Goal: Task Accomplishment & Management: Manage account settings

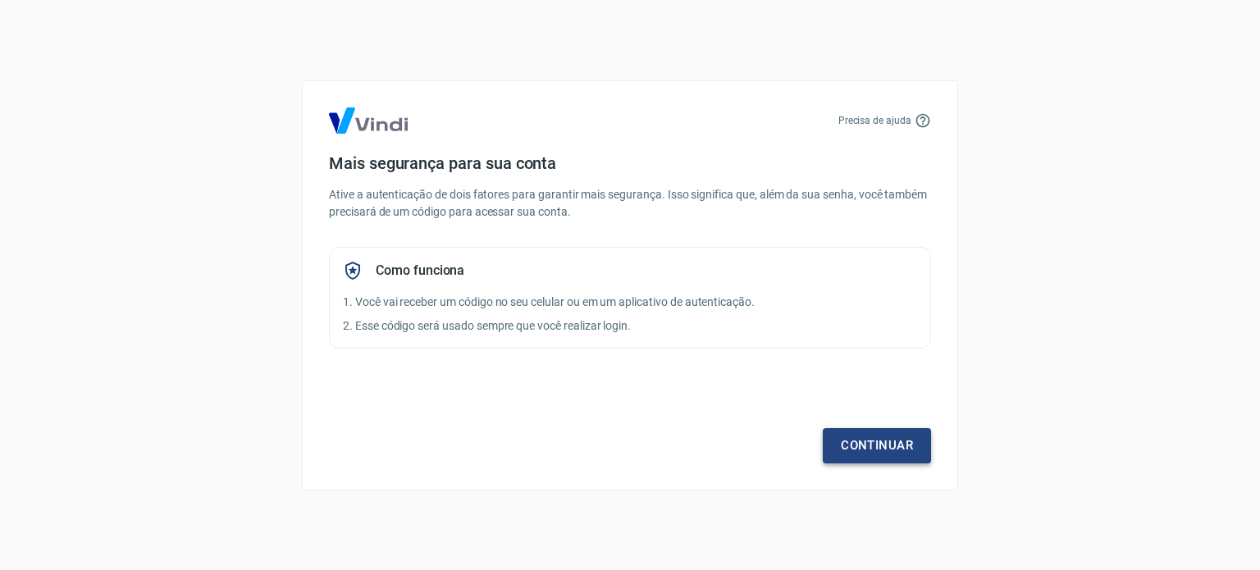
click at [854, 444] on link "Continuar" at bounding box center [877, 445] width 108 height 34
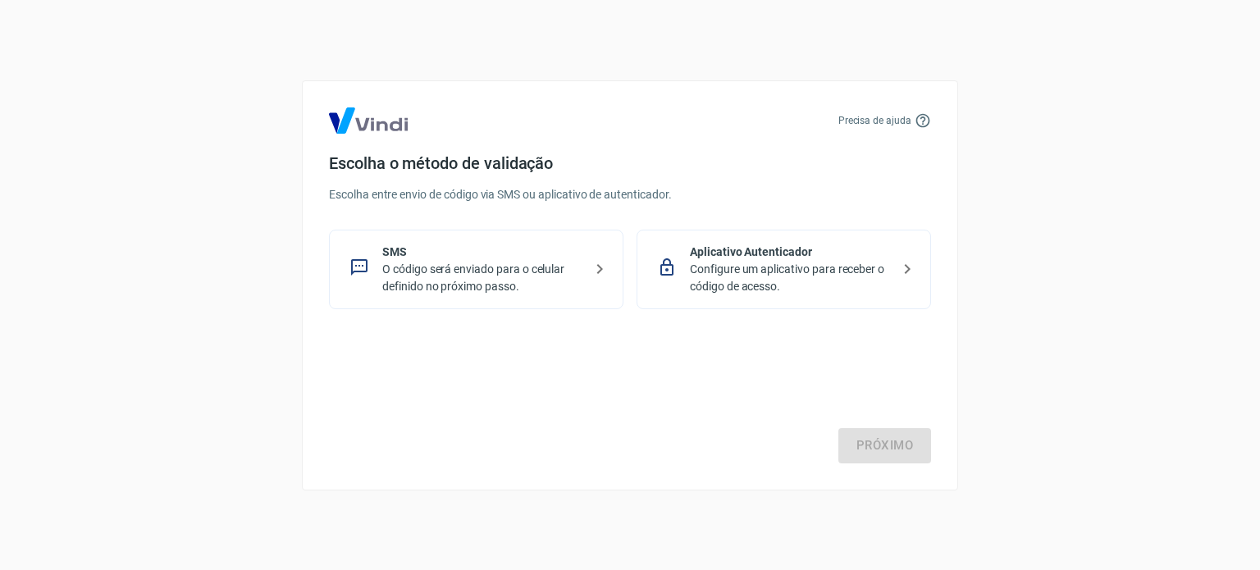
click at [814, 279] on p "Configure um aplicativo para receber o código de acesso." at bounding box center [790, 278] width 201 height 34
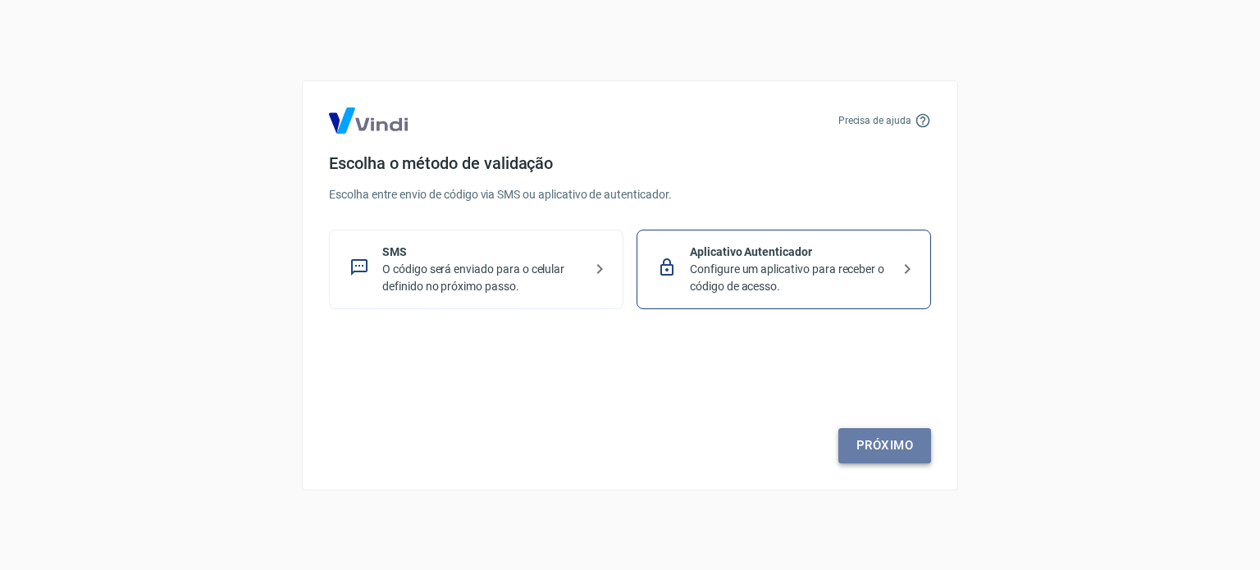
click at [885, 446] on link "Próximo" at bounding box center [884, 445] width 93 height 34
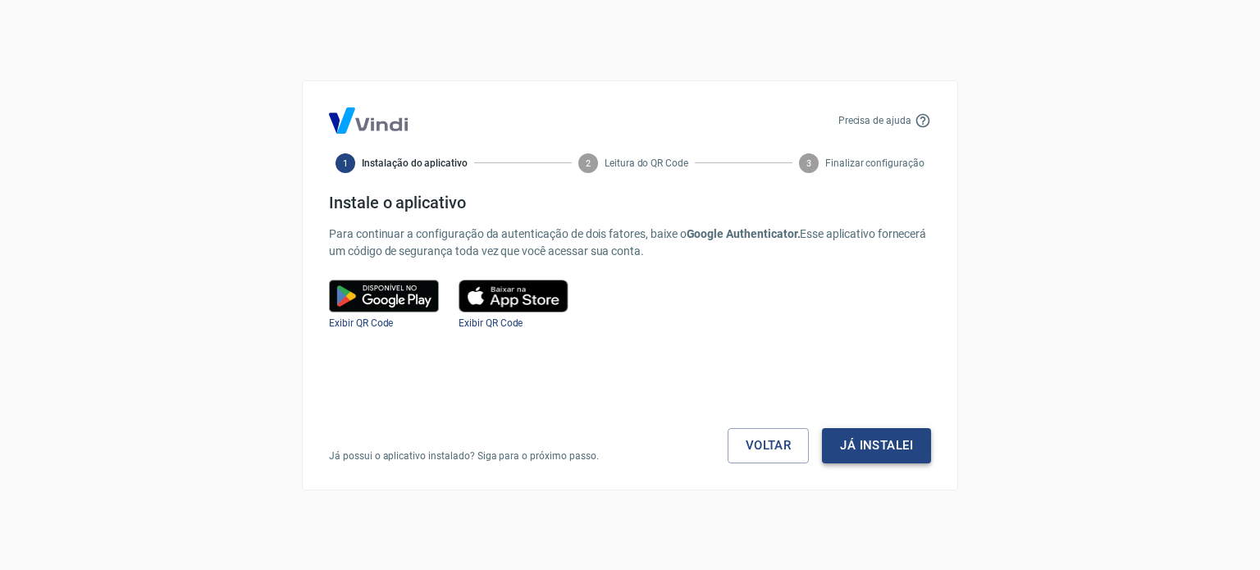
click at [875, 442] on button "Já instalei" at bounding box center [876, 445] width 109 height 34
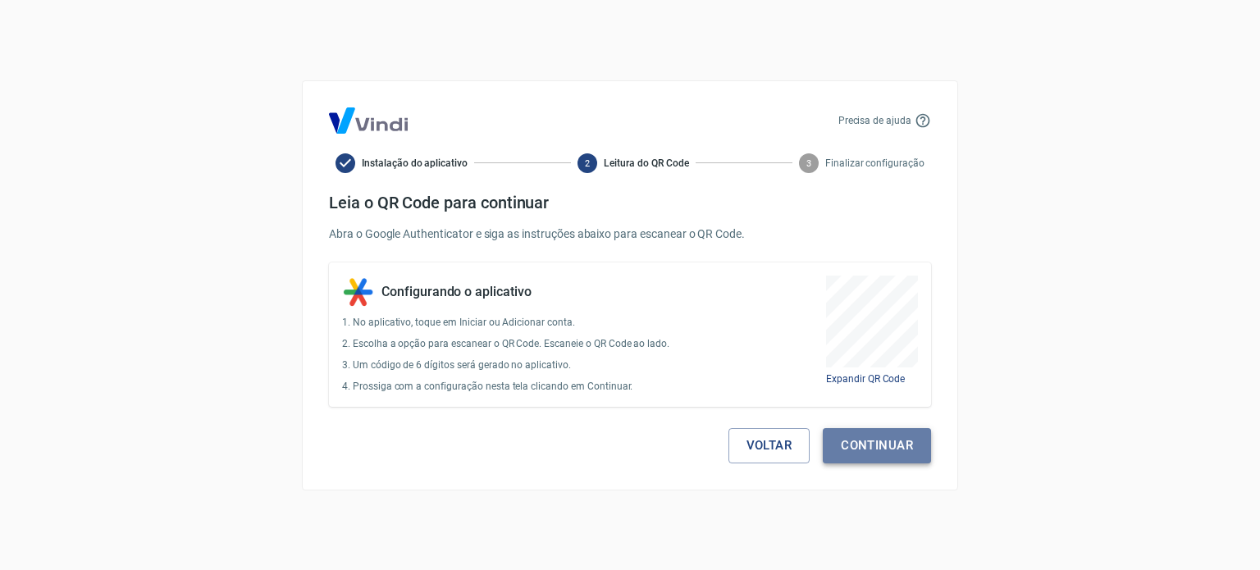
click at [863, 439] on button "Continuar" at bounding box center [877, 445] width 108 height 34
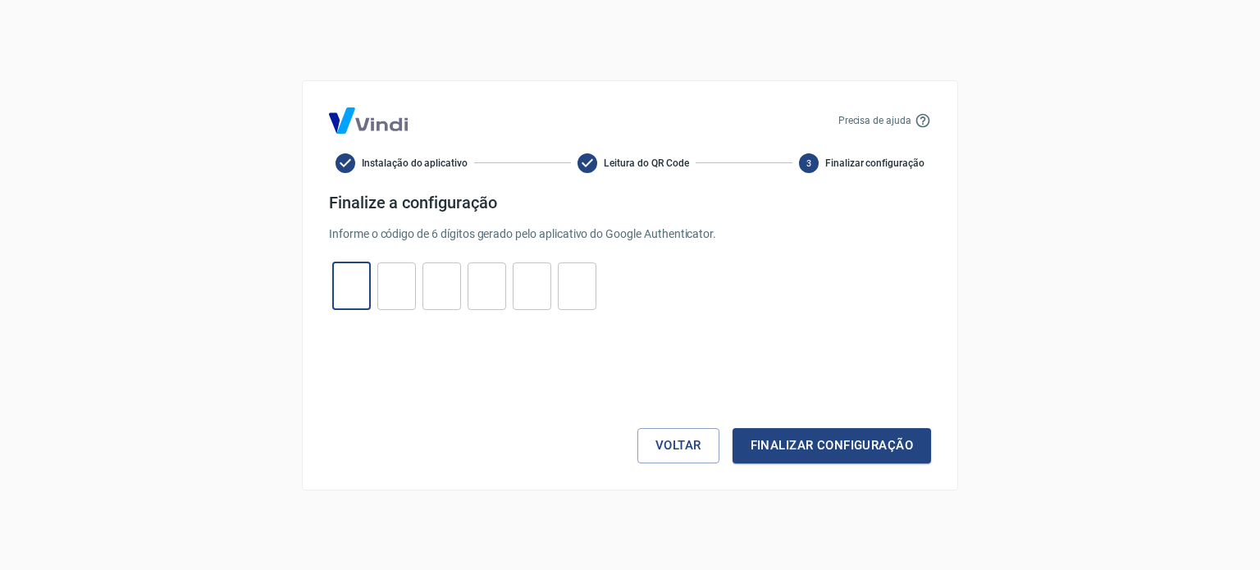
click at [356, 294] on input "tel" at bounding box center [351, 285] width 39 height 35
type input "5"
type input "4"
type input "7"
type input "9"
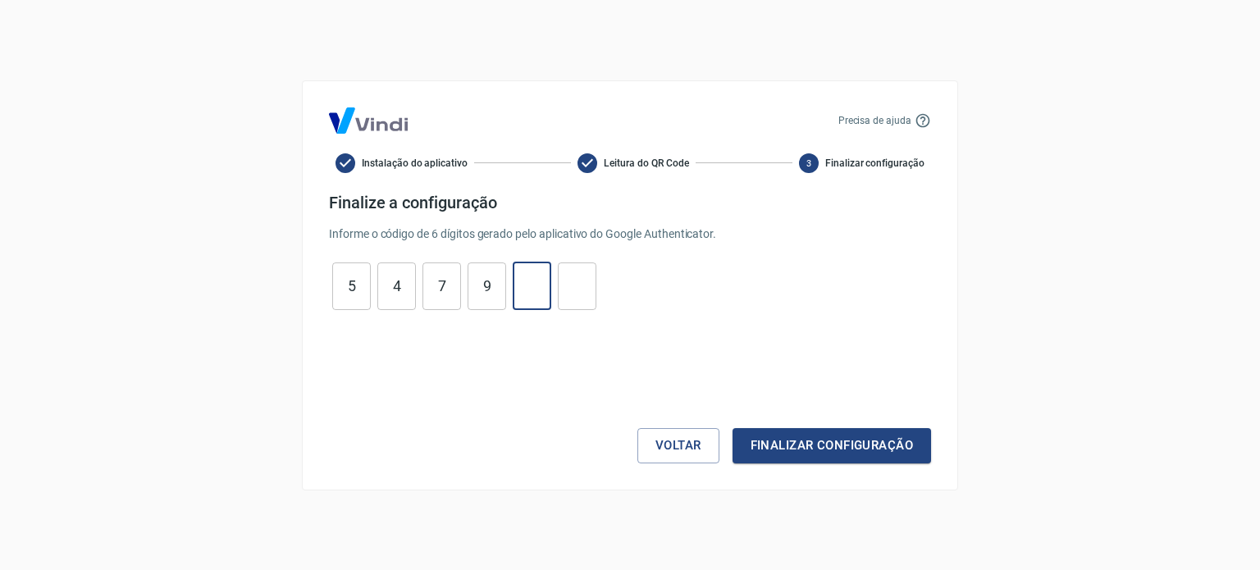
type input "3"
click at [788, 455] on button "Finalizar configuração" at bounding box center [831, 445] width 198 height 34
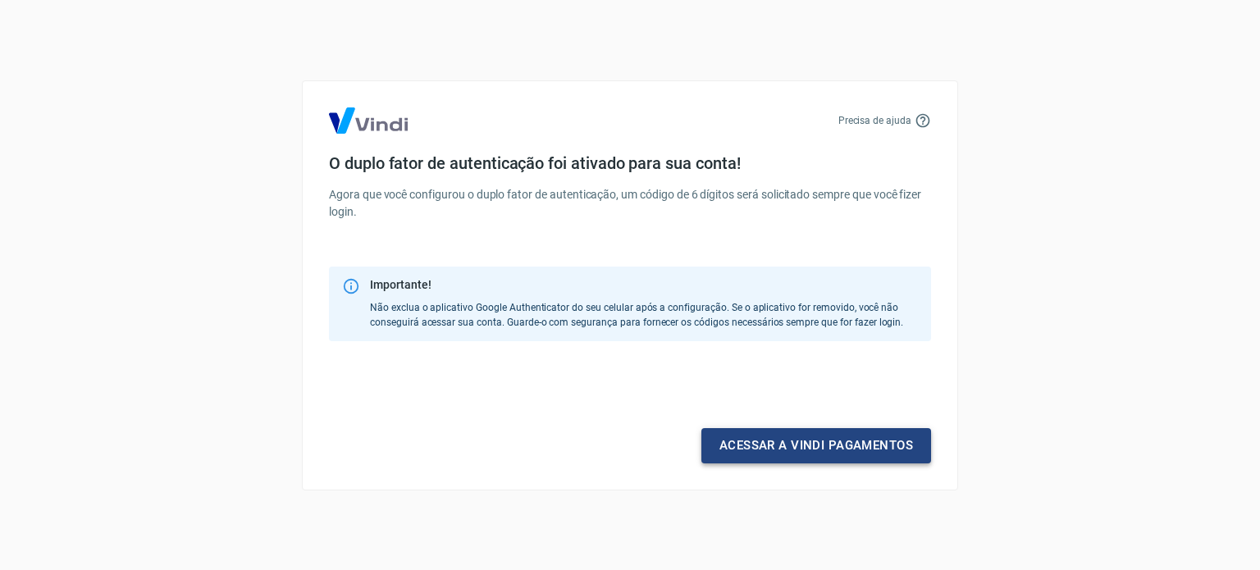
click at [790, 453] on link "Acessar a Vindi pagamentos" at bounding box center [816, 445] width 230 height 34
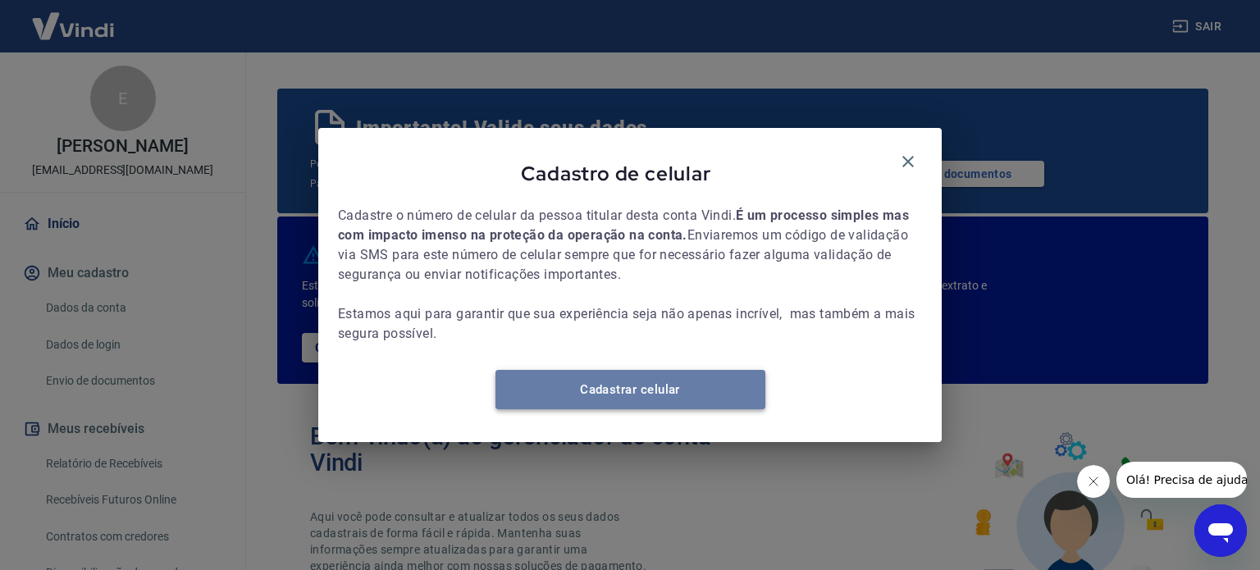
click at [636, 387] on link "Cadastrar celular" at bounding box center [630, 389] width 270 height 39
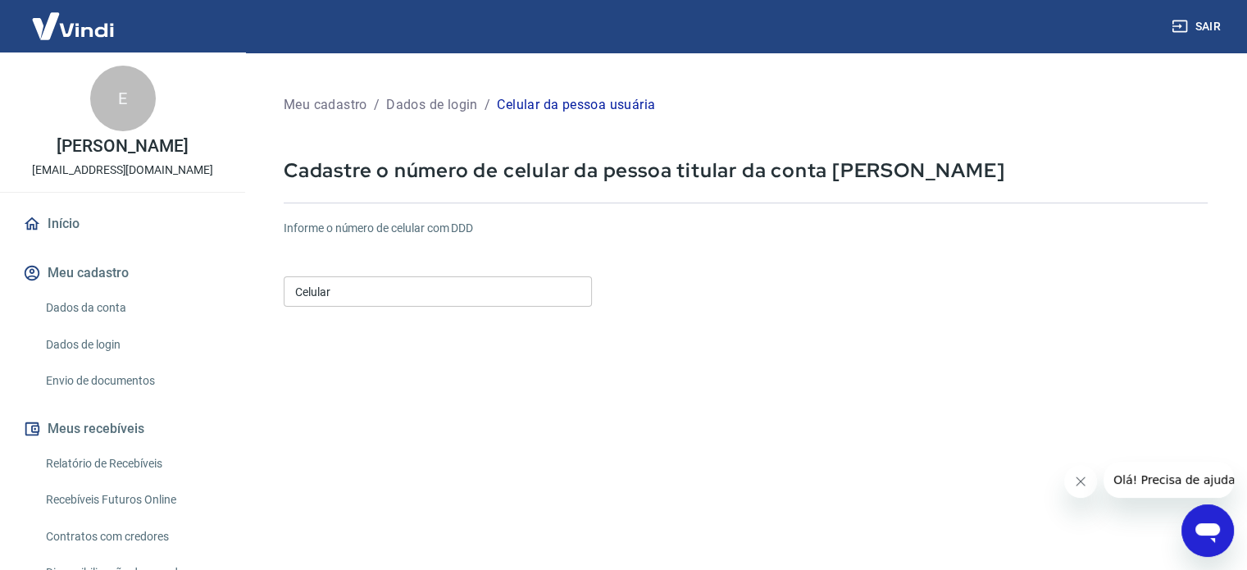
click at [477, 285] on input "Celular" at bounding box center [438, 291] width 308 height 30
click at [398, 281] on input "Celular" at bounding box center [438, 291] width 308 height 30
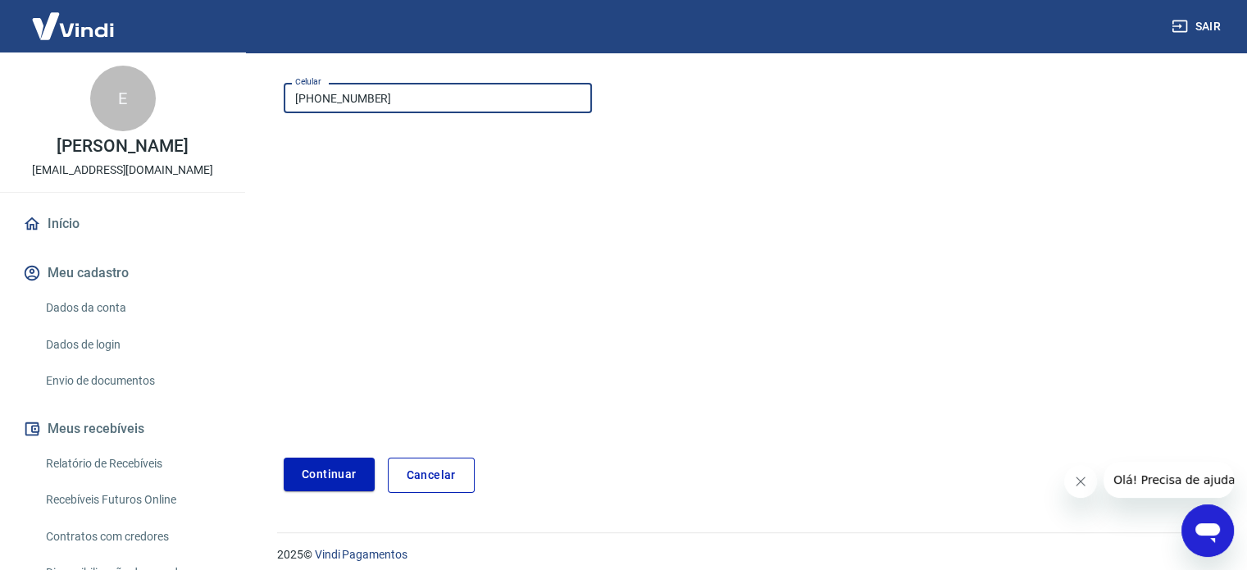
scroll to position [206, 0]
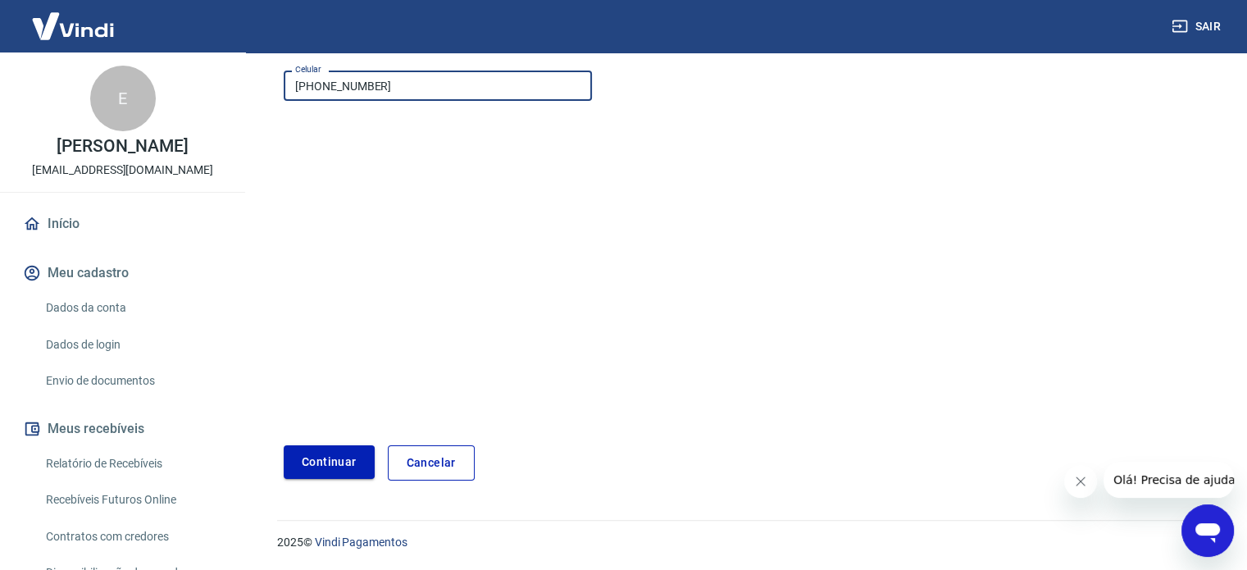
type input "(88) 99236-5270"
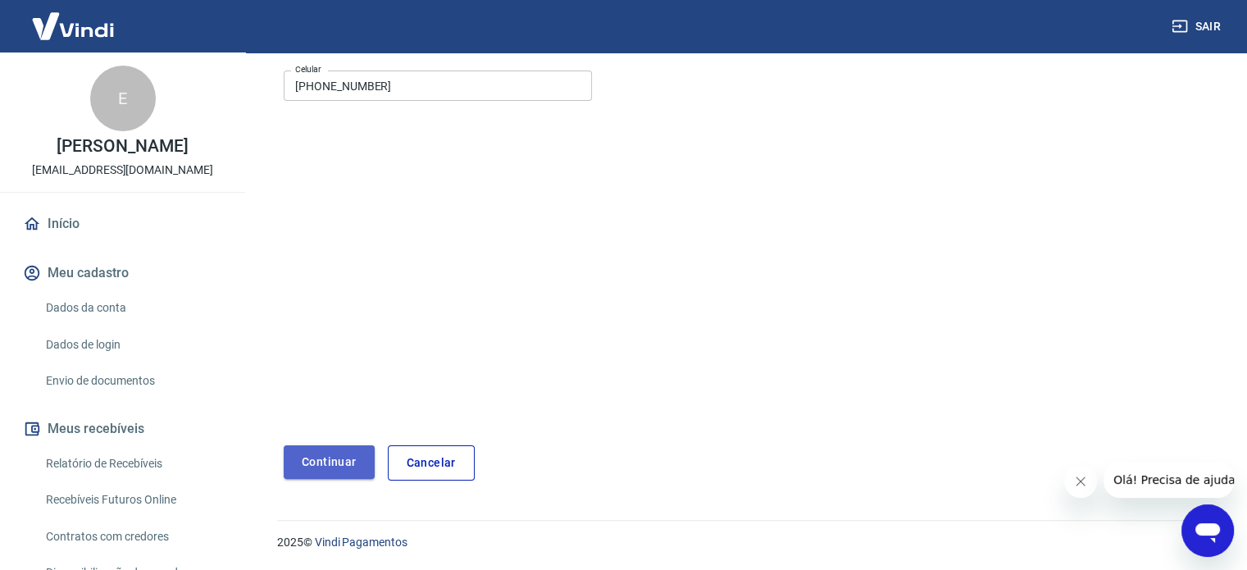
click at [323, 458] on button "Continuar" at bounding box center [329, 462] width 91 height 34
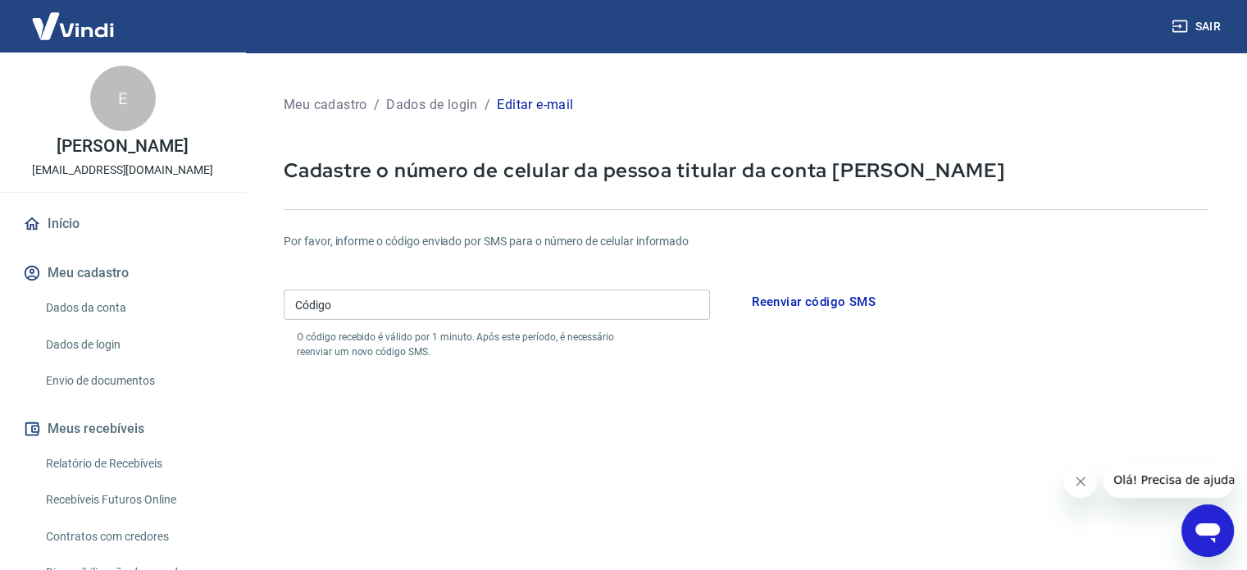
click at [478, 317] on input "Código" at bounding box center [497, 304] width 426 height 30
click at [817, 304] on button "Reenviar código SMS" at bounding box center [814, 302] width 142 height 34
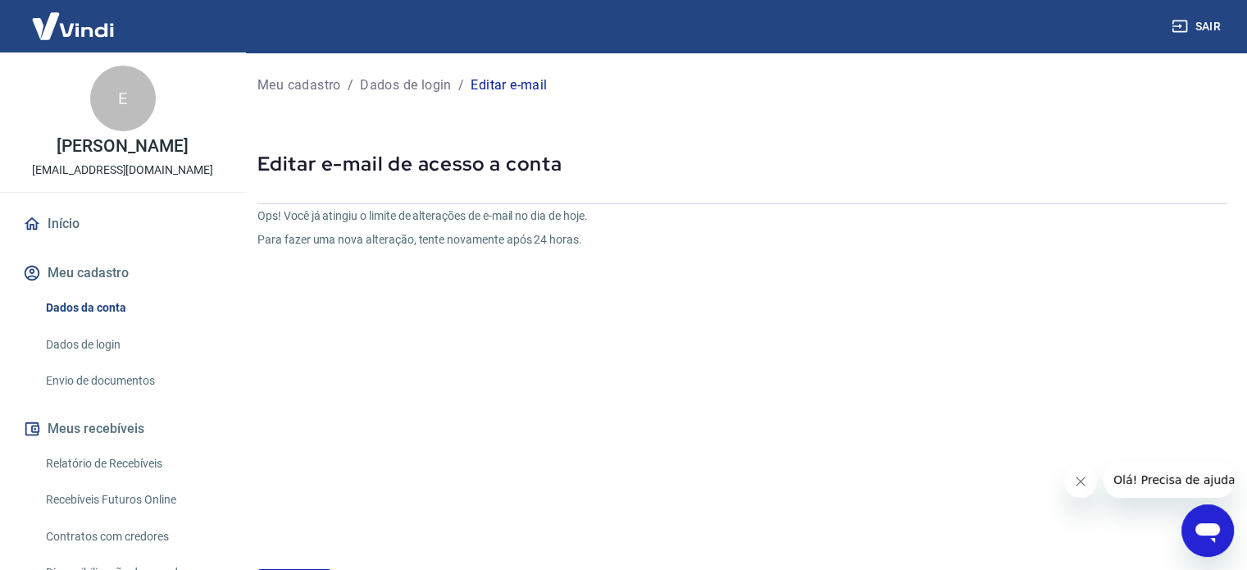
click at [51, 218] on link "Início" at bounding box center [123, 224] width 206 height 36
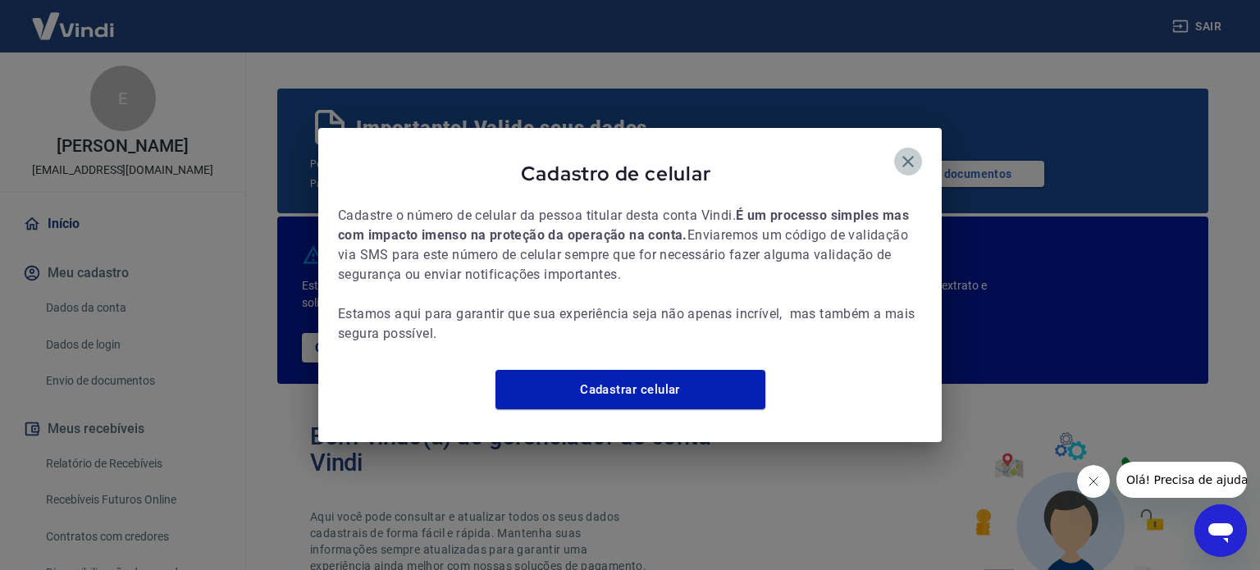
click at [903, 156] on icon "button" at bounding box center [907, 161] width 11 height 11
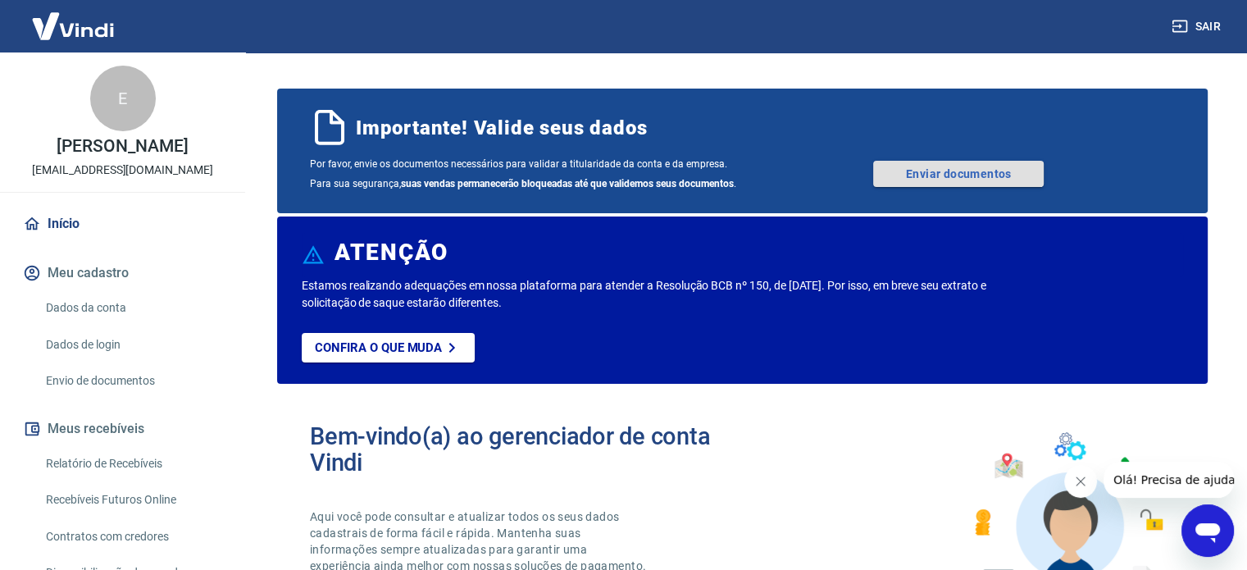
click at [968, 168] on link "Enviar documentos" at bounding box center [958, 174] width 171 height 26
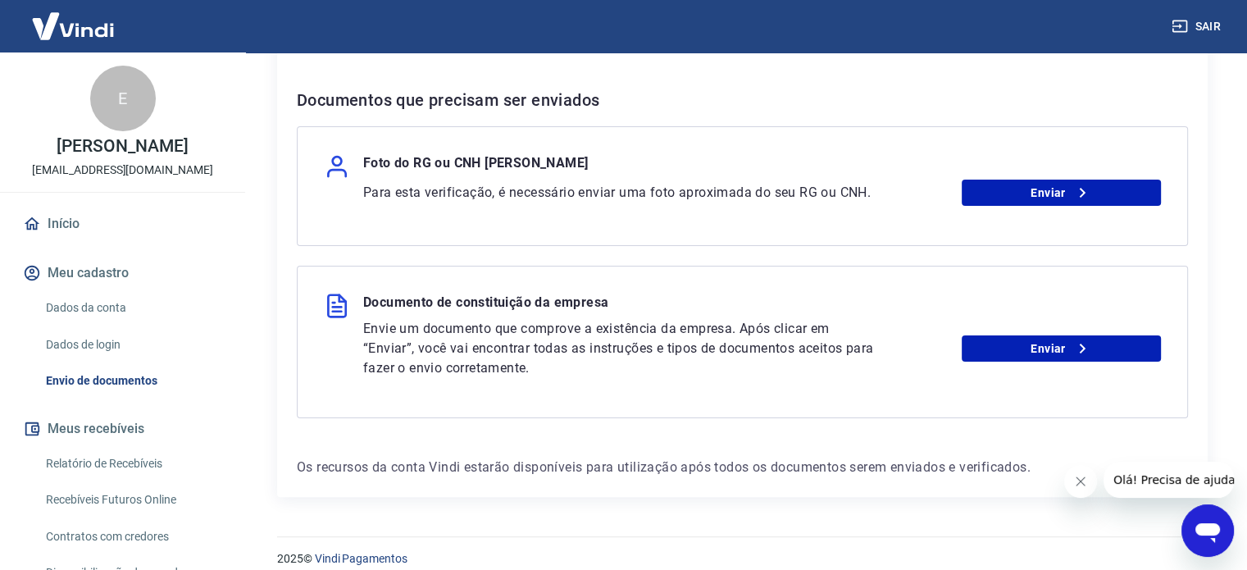
scroll to position [327, 0]
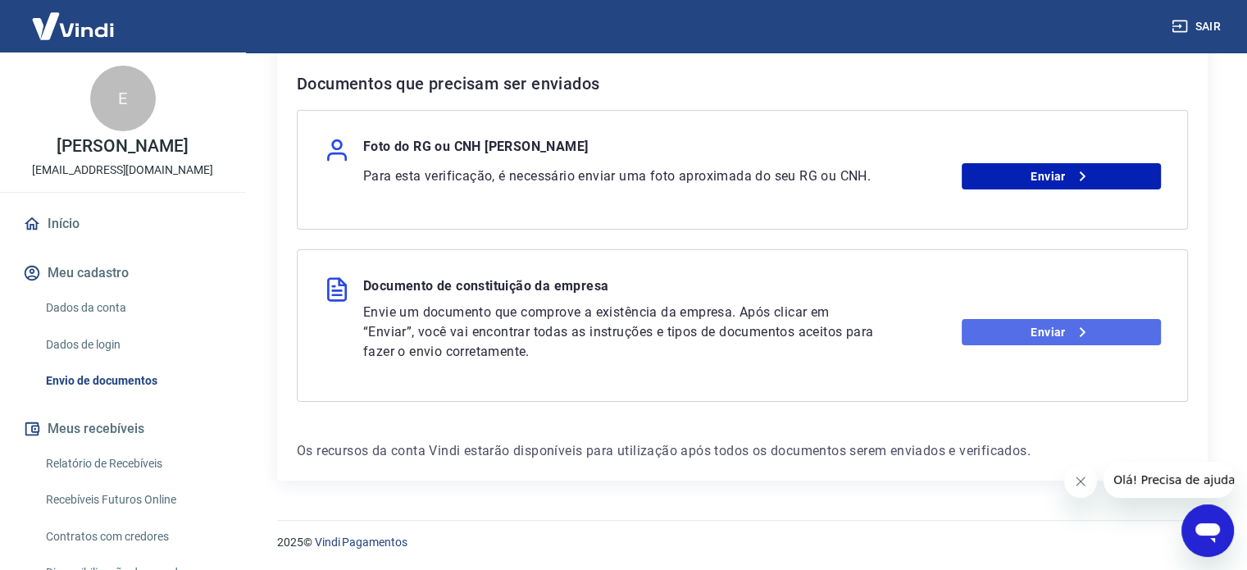
click at [1046, 333] on link "Enviar" at bounding box center [1061, 332] width 199 height 26
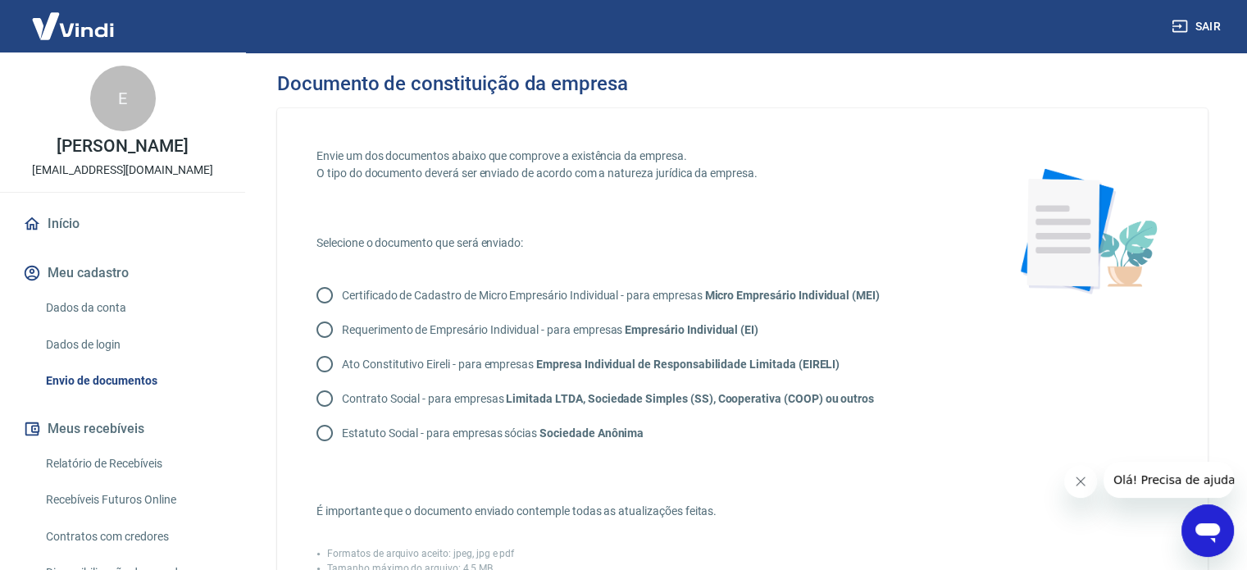
click at [319, 294] on input "Certificado de Cadastro de Micro Empresário Individual - para empresas Micro Em…" at bounding box center [325, 295] width 34 height 34
radio input "true"
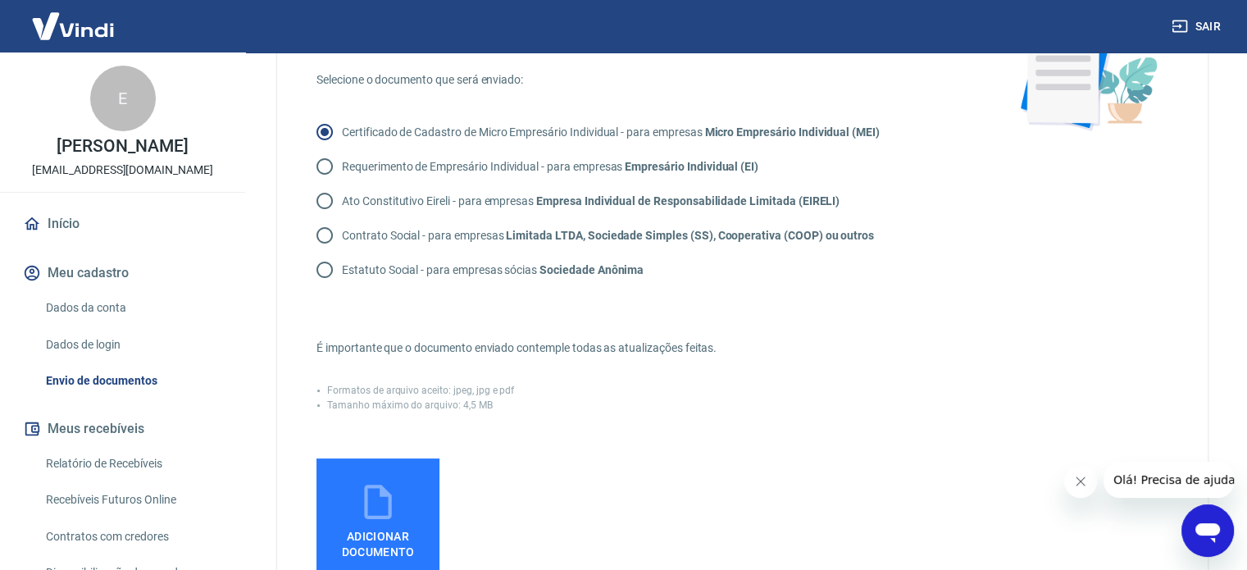
scroll to position [164, 0]
click at [384, 485] on icon at bounding box center [378, 501] width 41 height 41
click at [0, 0] on input "Adicionar documento" at bounding box center [0, 0] width 0 height 0
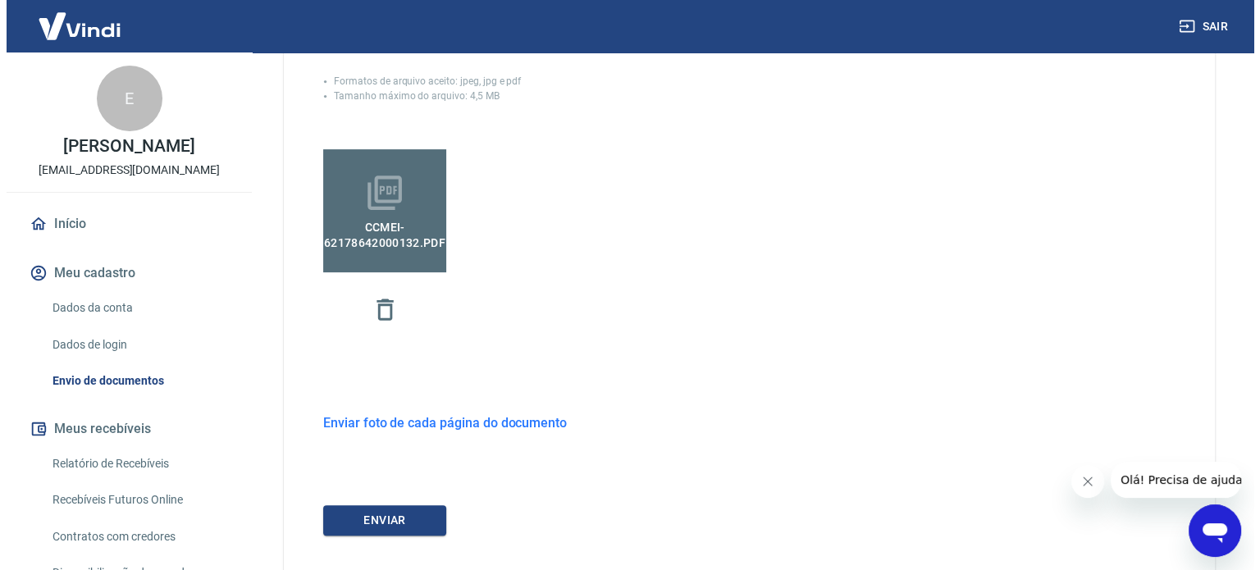
scroll to position [567, 0]
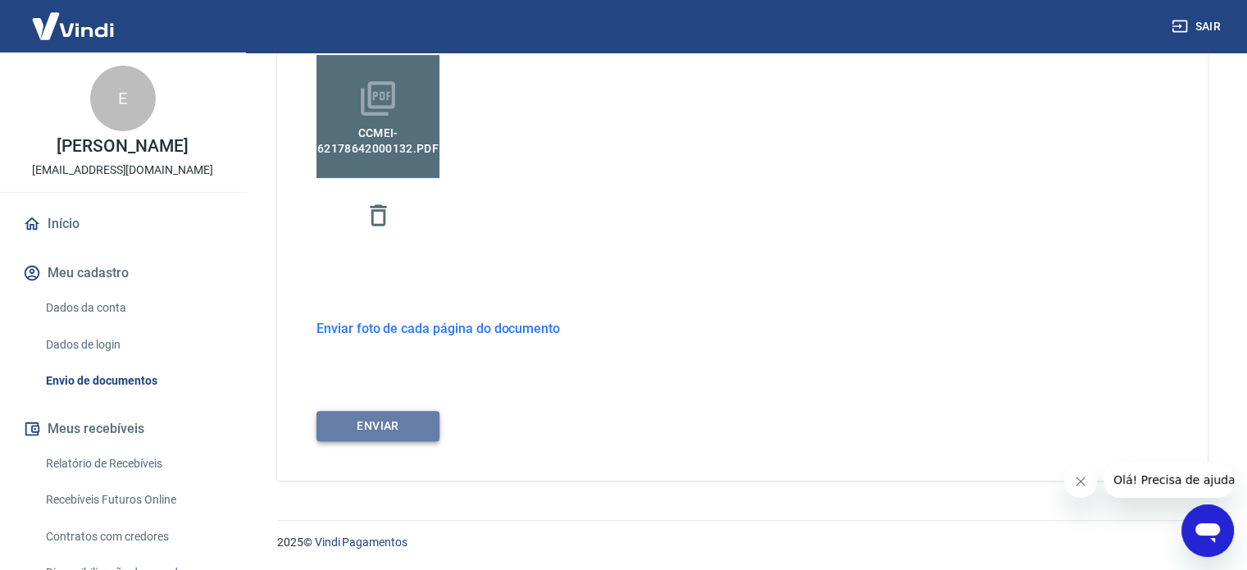
click at [403, 426] on button "ENVIAR" at bounding box center [378, 426] width 123 height 30
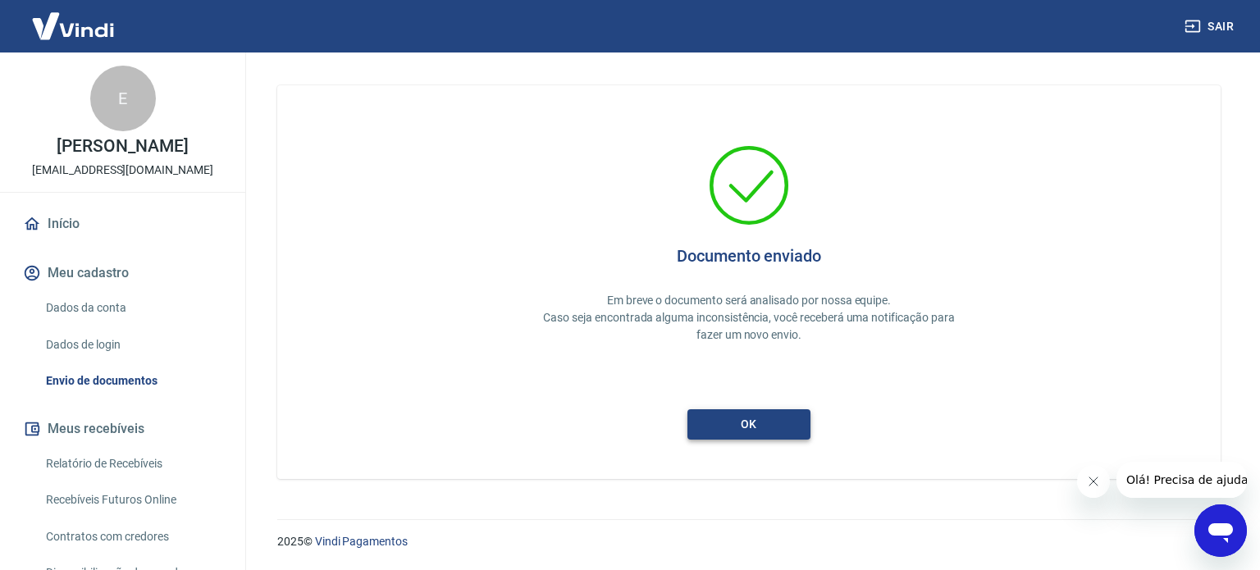
click at [728, 416] on button "ok" at bounding box center [748, 424] width 123 height 30
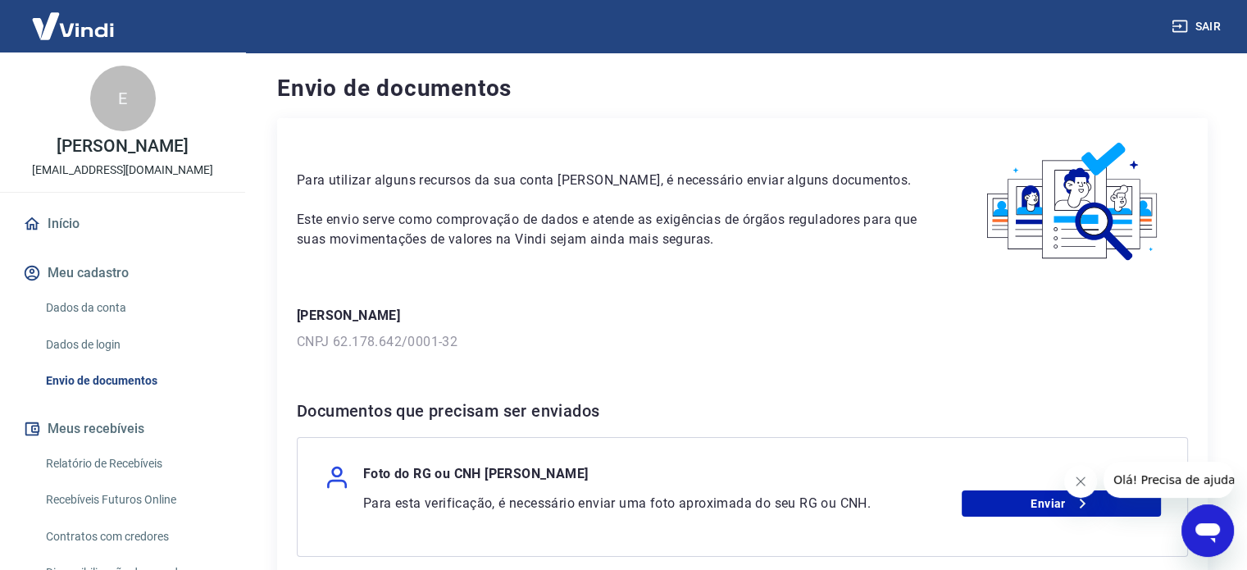
scroll to position [155, 0]
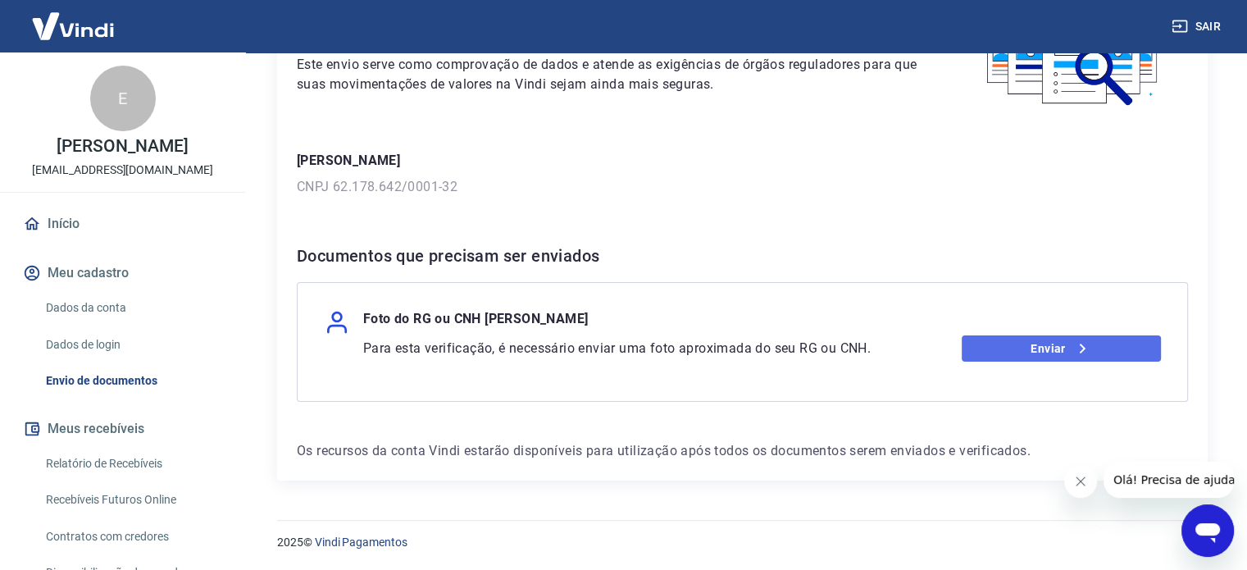
click at [1023, 344] on link "Enviar" at bounding box center [1061, 348] width 199 height 26
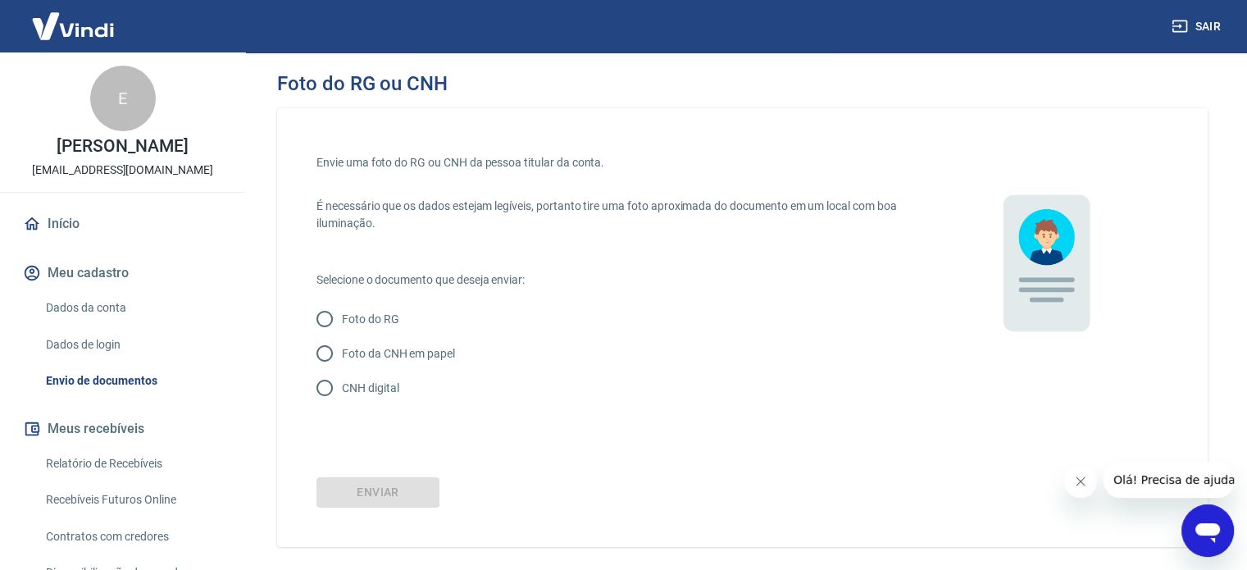
click at [321, 354] on input "Foto da CNH em papel" at bounding box center [325, 353] width 34 height 34
radio input "true"
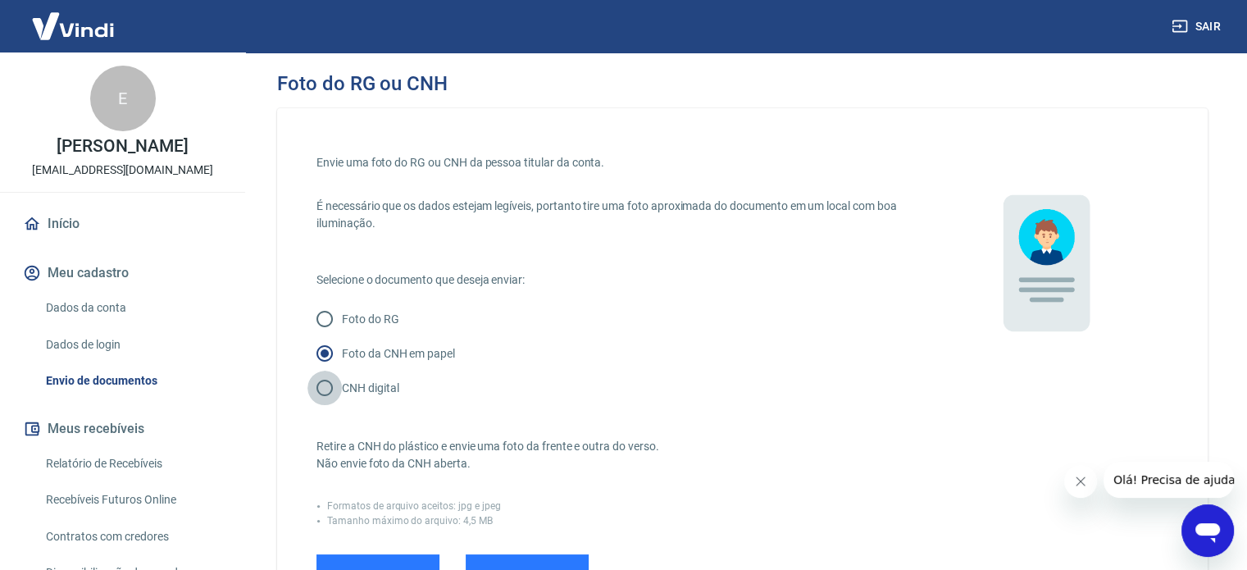
click at [318, 386] on input "CNH digital" at bounding box center [325, 388] width 34 height 34
radio input "true"
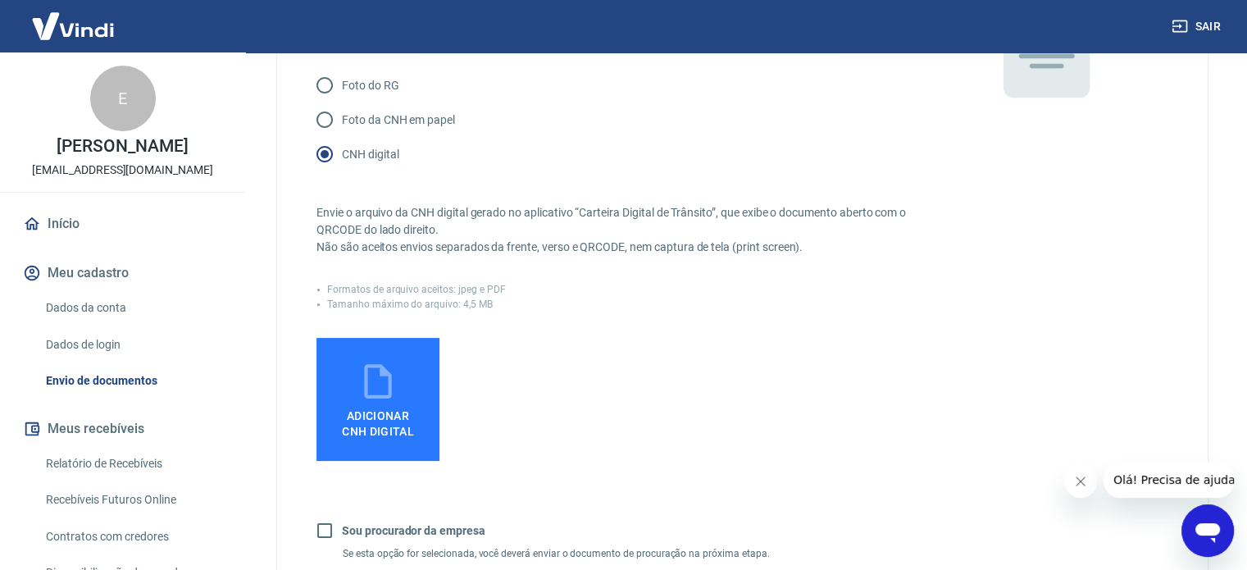
scroll to position [246, 0]
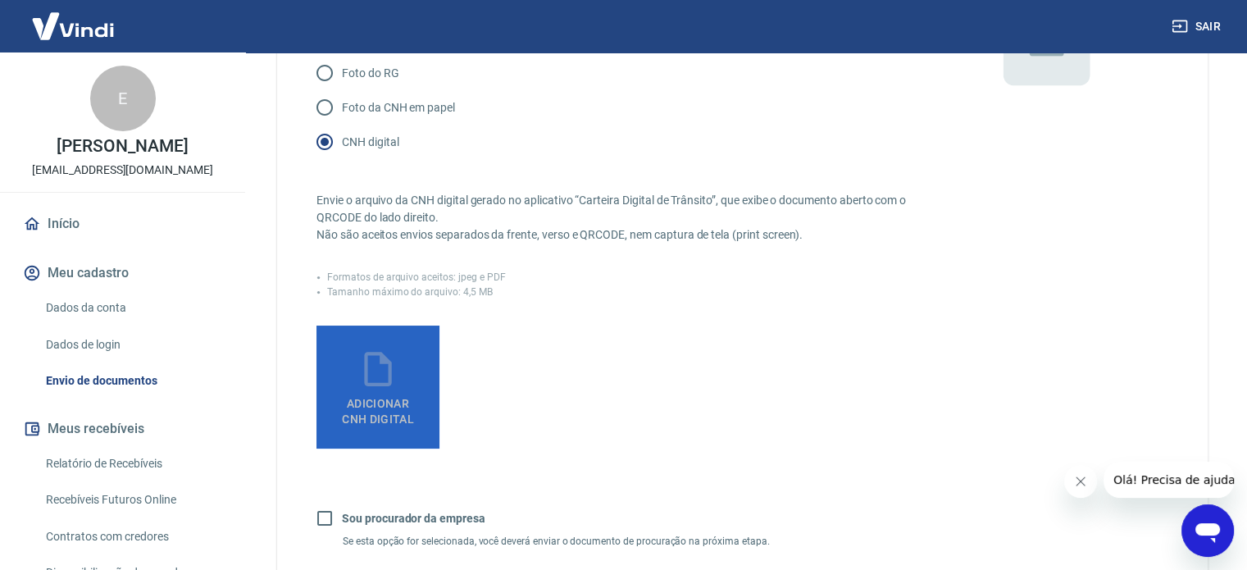
click at [385, 393] on span "Adicionar CNH Digital" at bounding box center [377, 408] width 85 height 37
click at [0, 0] on input "Adicionar CNH Digital" at bounding box center [0, 0] width 0 height 0
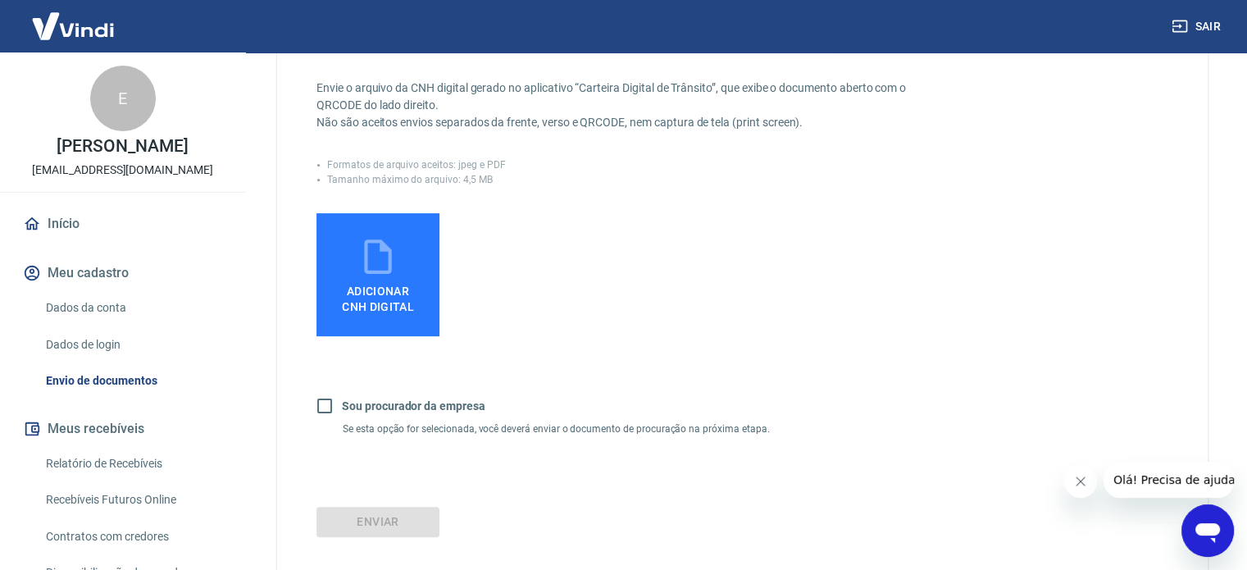
scroll to position [454, 0]
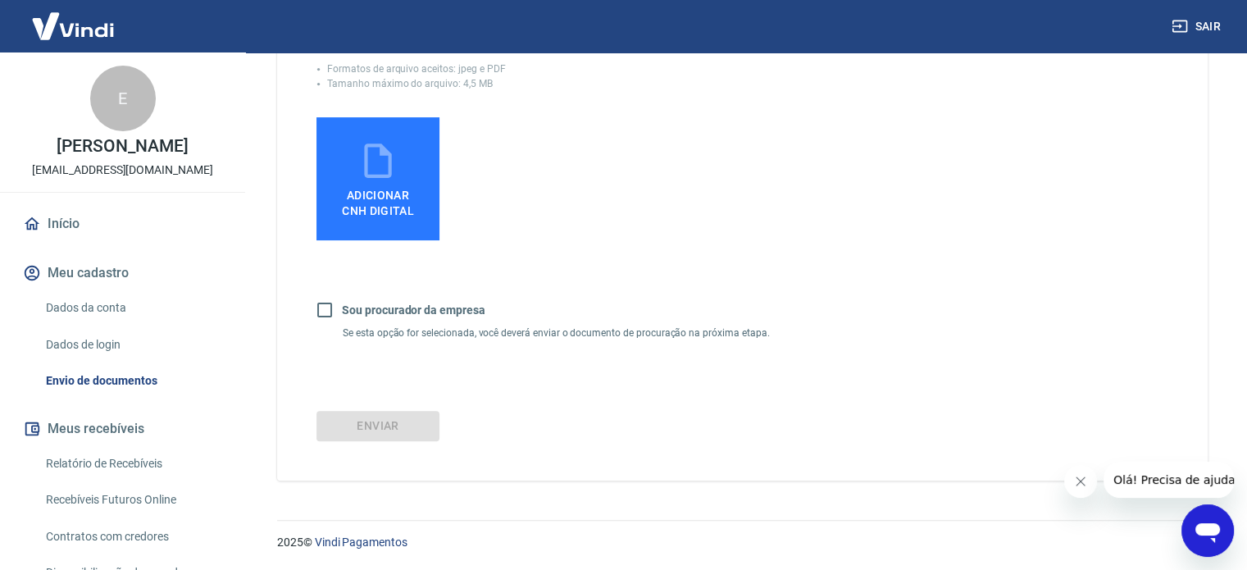
click at [353, 166] on label "Adicionar CNH Digital" at bounding box center [378, 178] width 123 height 123
click at [0, 0] on input "Adicionar CNH Digital" at bounding box center [0, 0] width 0 height 0
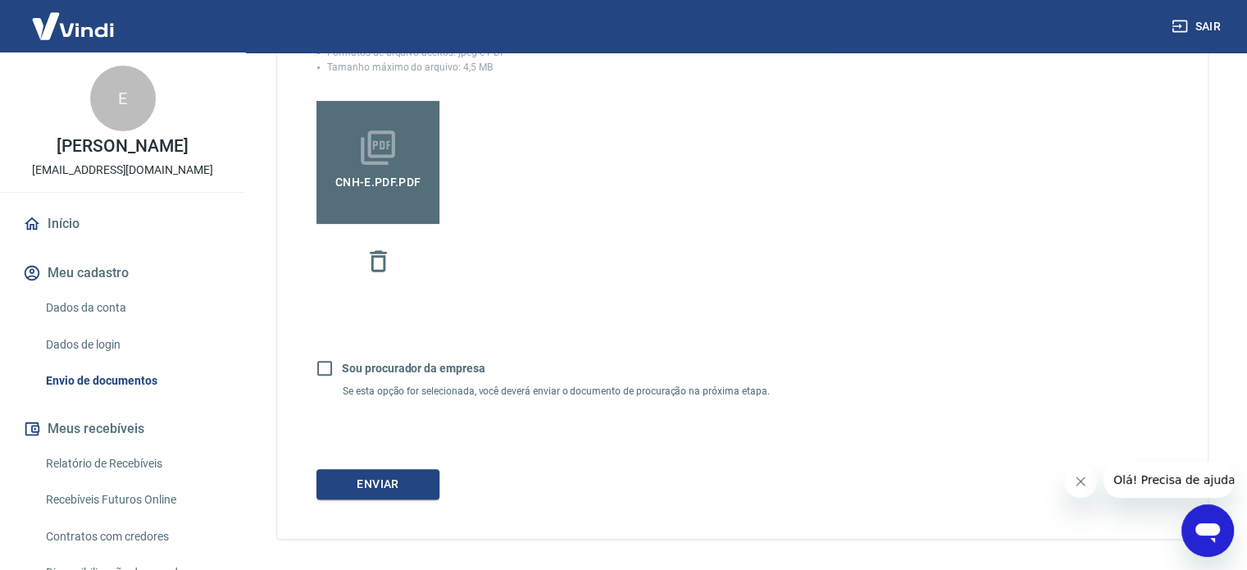
scroll to position [528, 0]
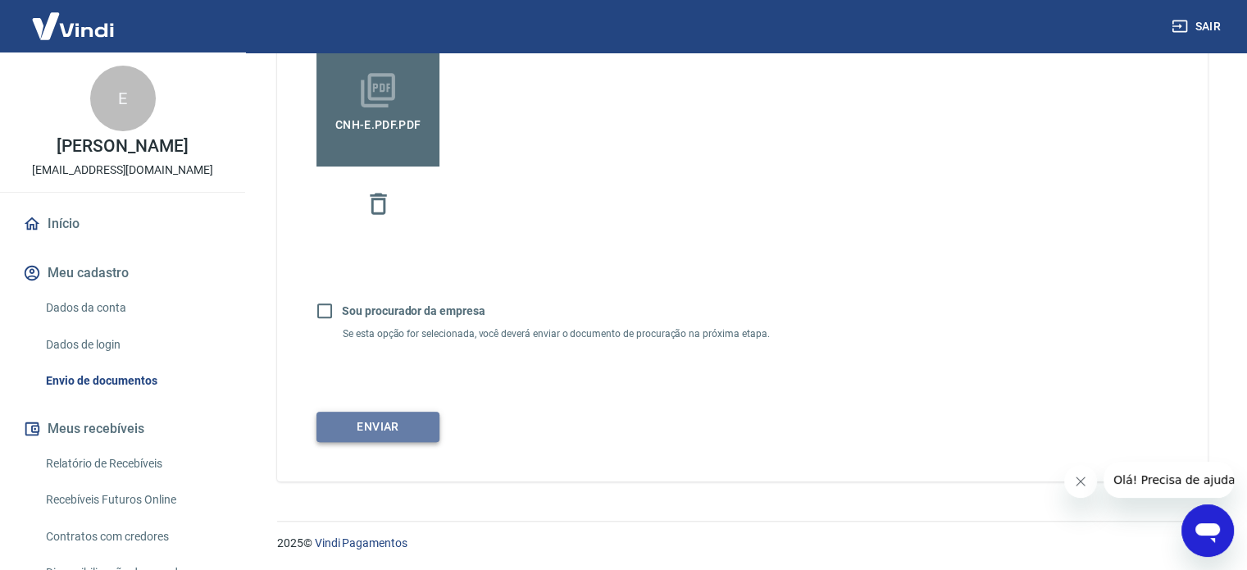
click at [385, 426] on button "Enviar" at bounding box center [378, 427] width 123 height 30
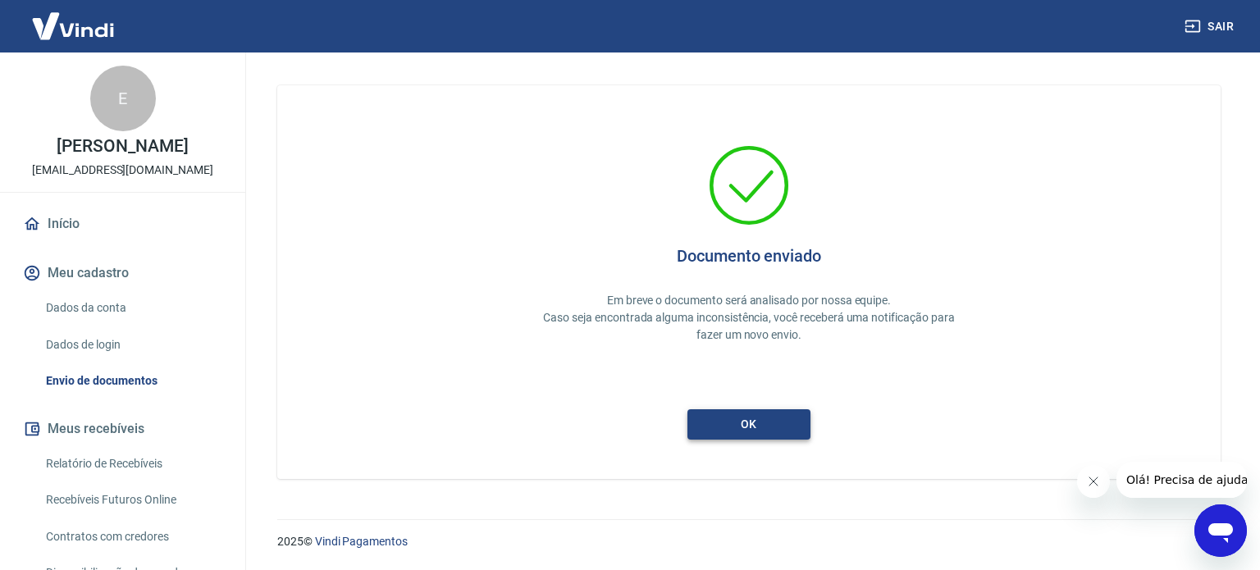
click at [750, 422] on button "ok" at bounding box center [748, 424] width 123 height 30
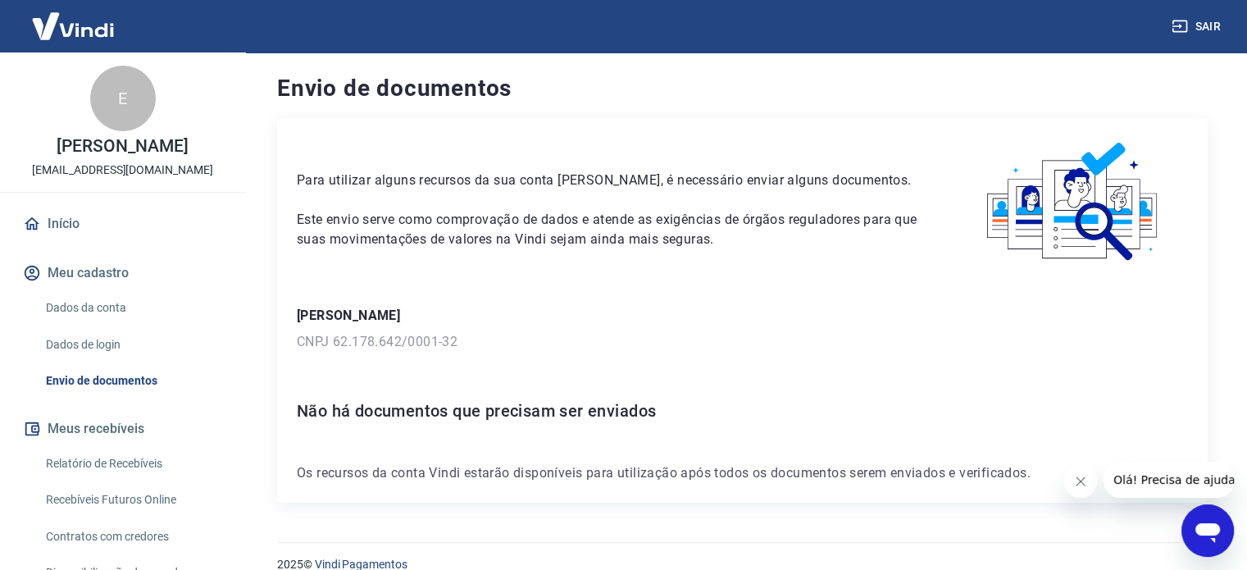
click at [86, 304] on link "Dados da conta" at bounding box center [132, 308] width 186 height 34
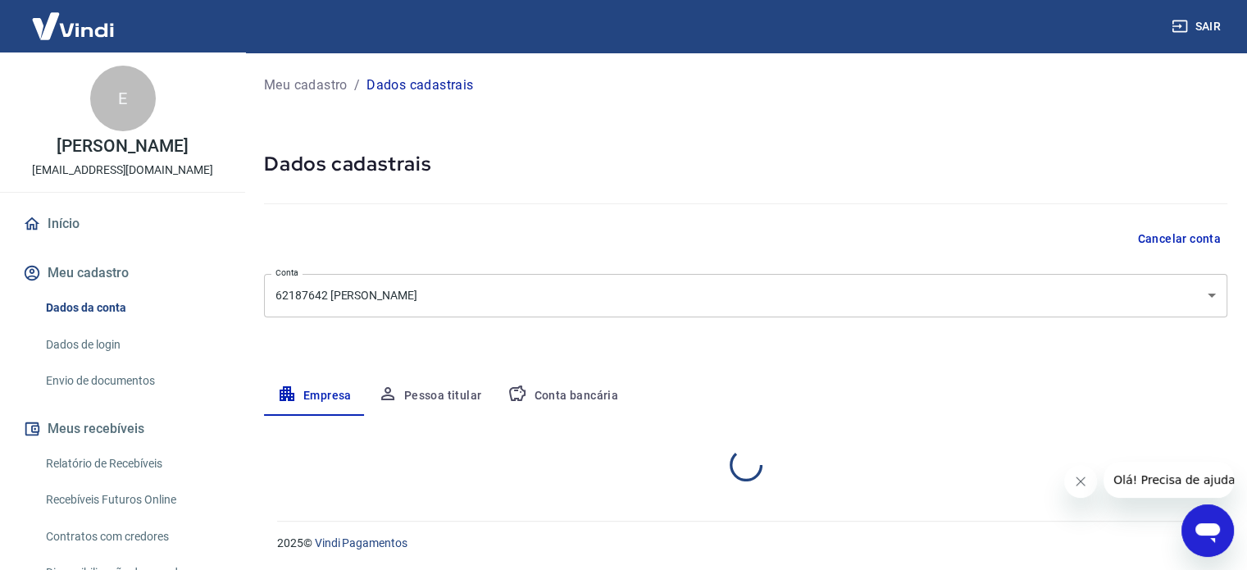
select select "CE"
select select "business"
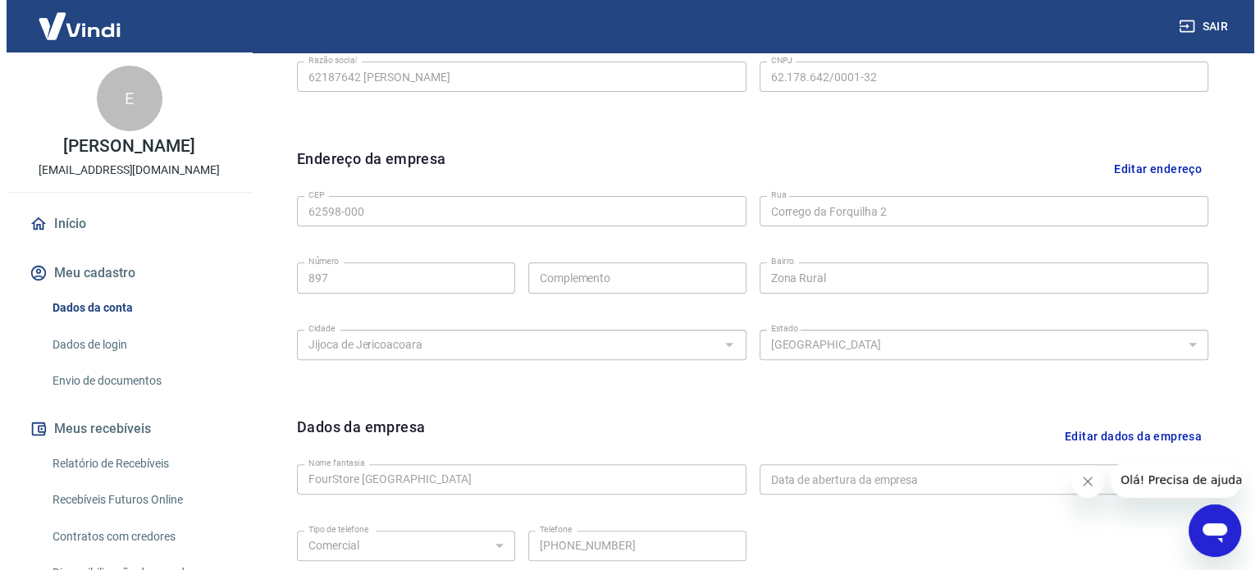
scroll to position [448, 0]
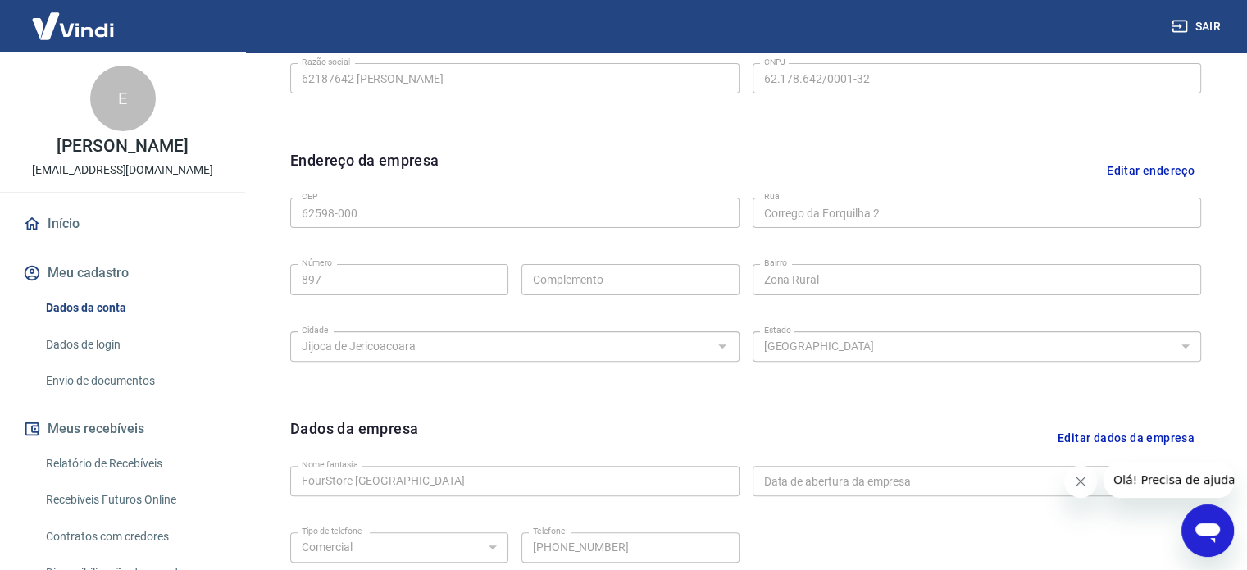
click at [52, 226] on link "Início" at bounding box center [123, 224] width 206 height 36
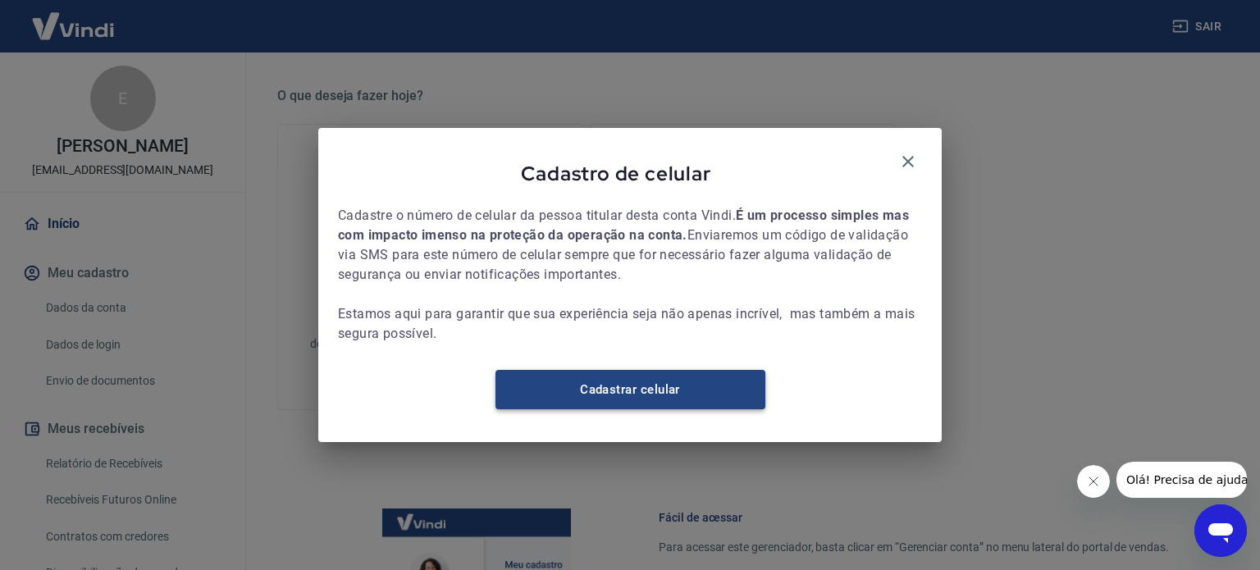
click at [688, 399] on link "Cadastrar celular" at bounding box center [630, 389] width 270 height 39
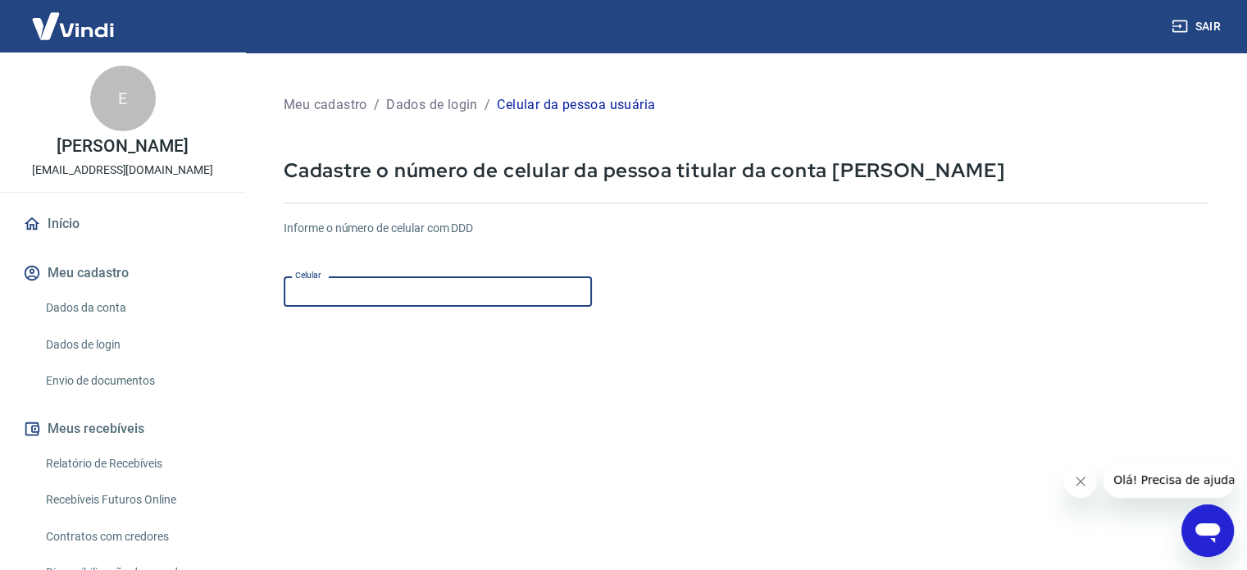
click at [472, 288] on input "Celular" at bounding box center [438, 291] width 308 height 30
type input "[PHONE_NUMBER]"
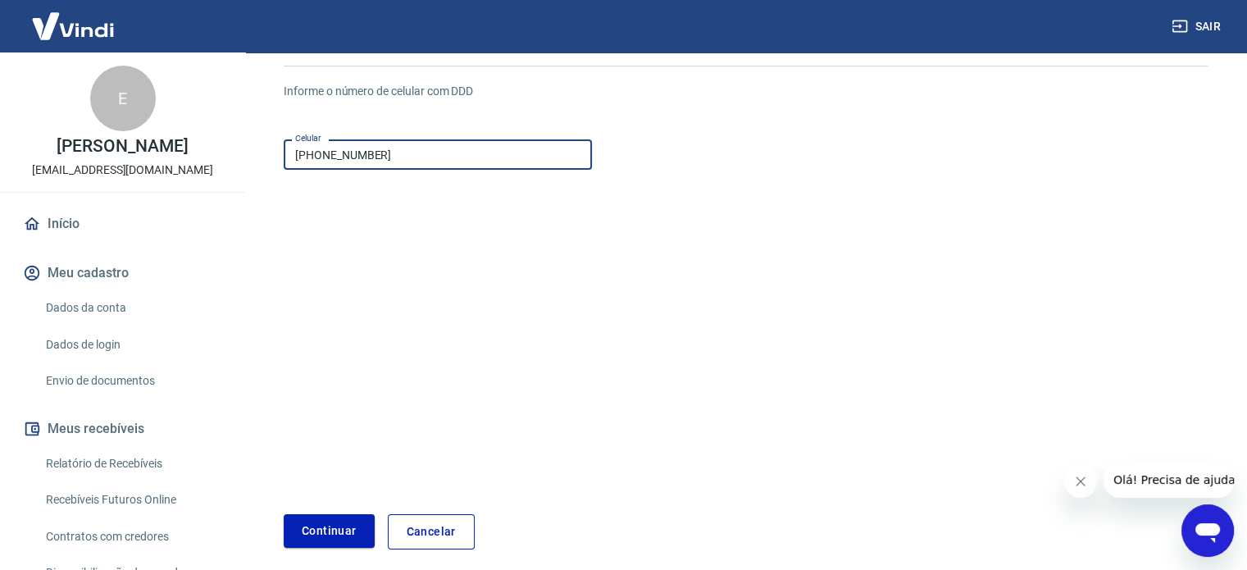
scroll to position [206, 0]
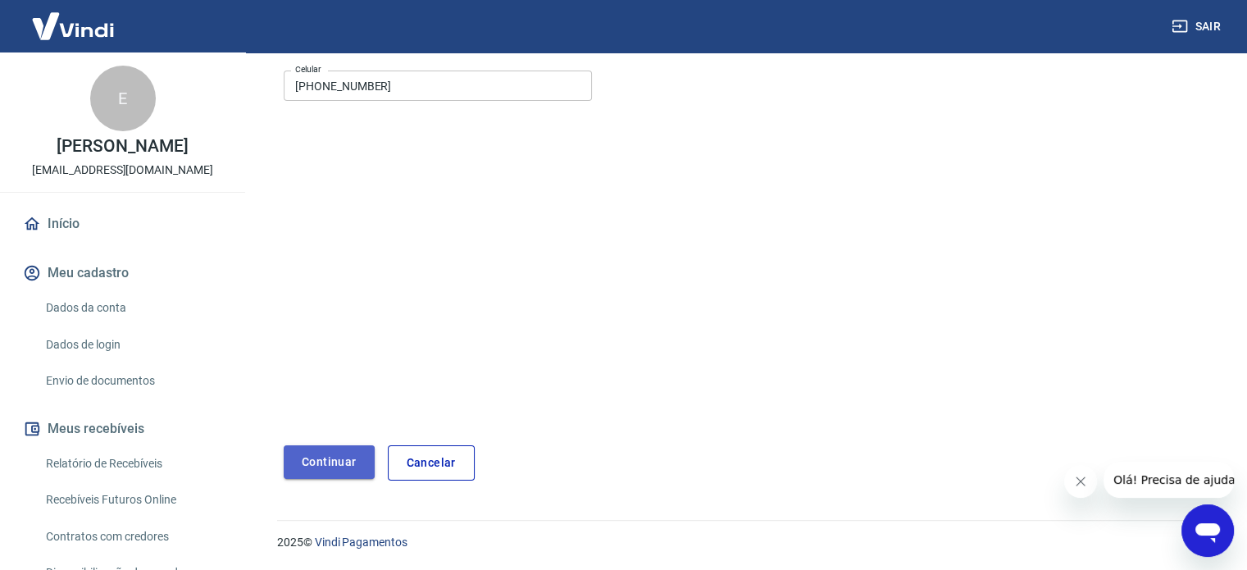
click at [325, 471] on button "Continuar" at bounding box center [329, 462] width 91 height 34
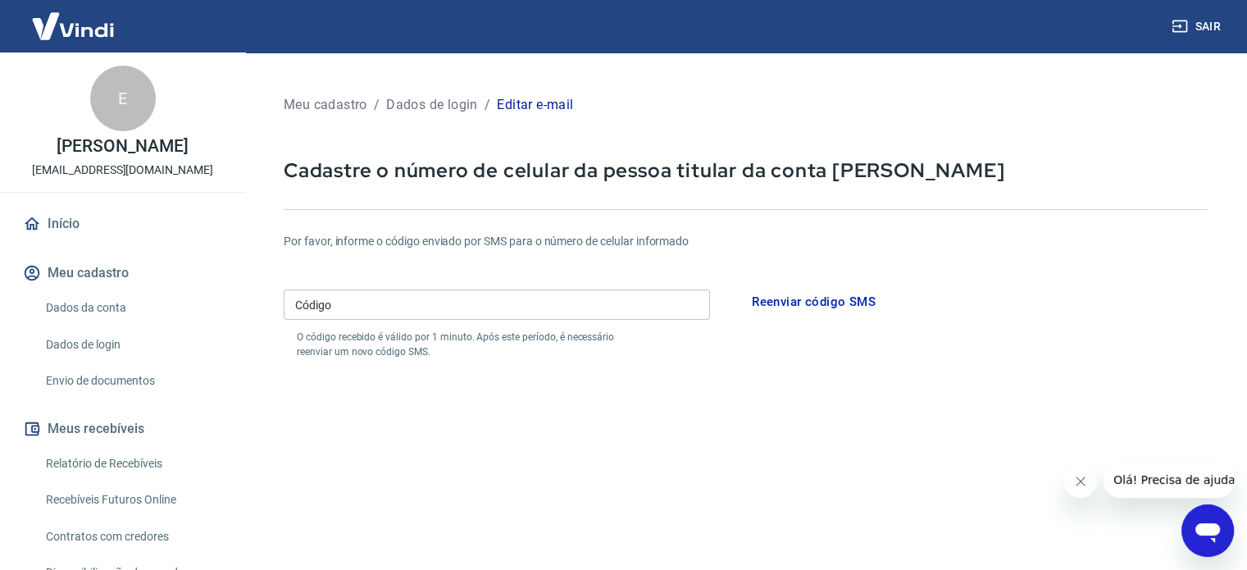
click at [557, 285] on div "Código Código O código recebido é válido por 1 minuto. Após este período, é nec…" at bounding box center [497, 321] width 426 height 76
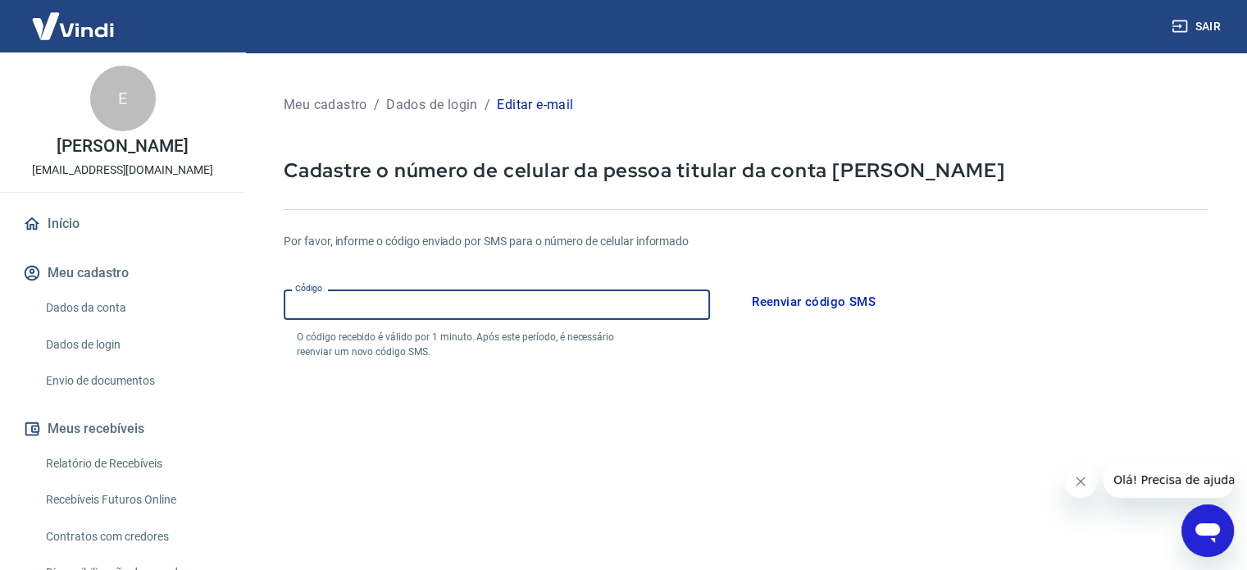
click at [549, 294] on input "Código" at bounding box center [497, 304] width 426 height 30
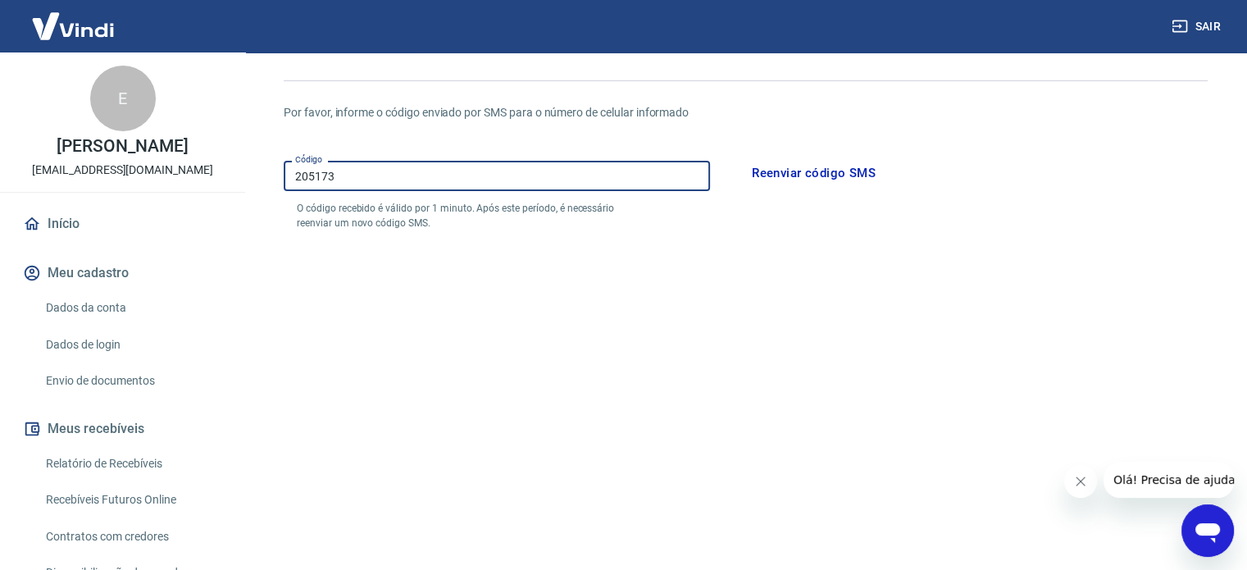
scroll to position [246, 0]
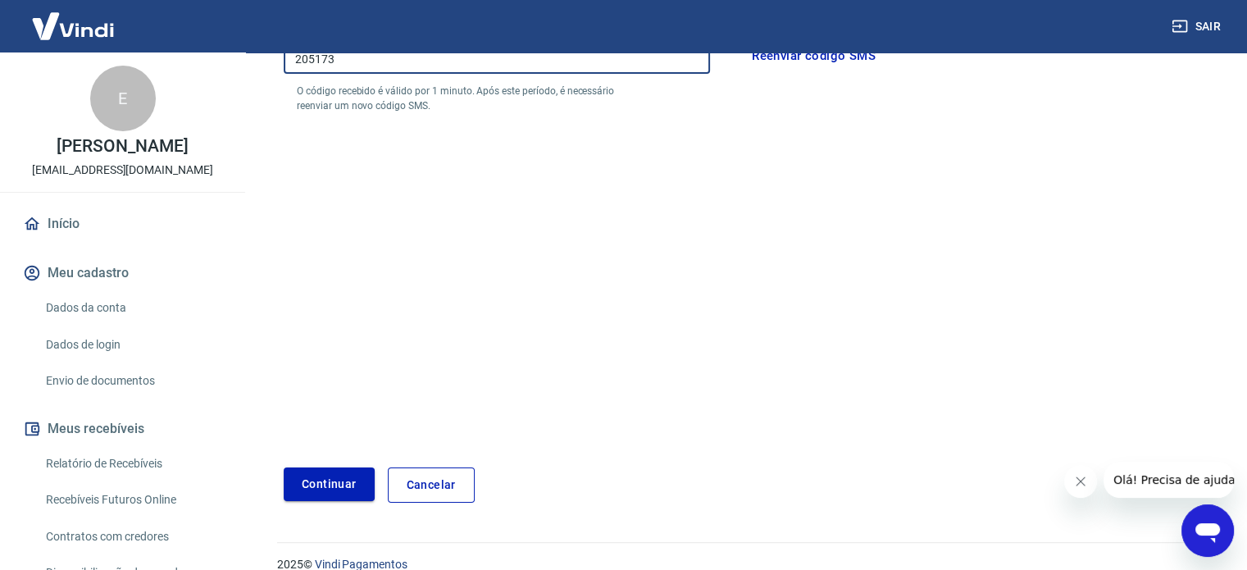
type input "205173"
click at [331, 484] on button "Continuar" at bounding box center [329, 484] width 91 height 34
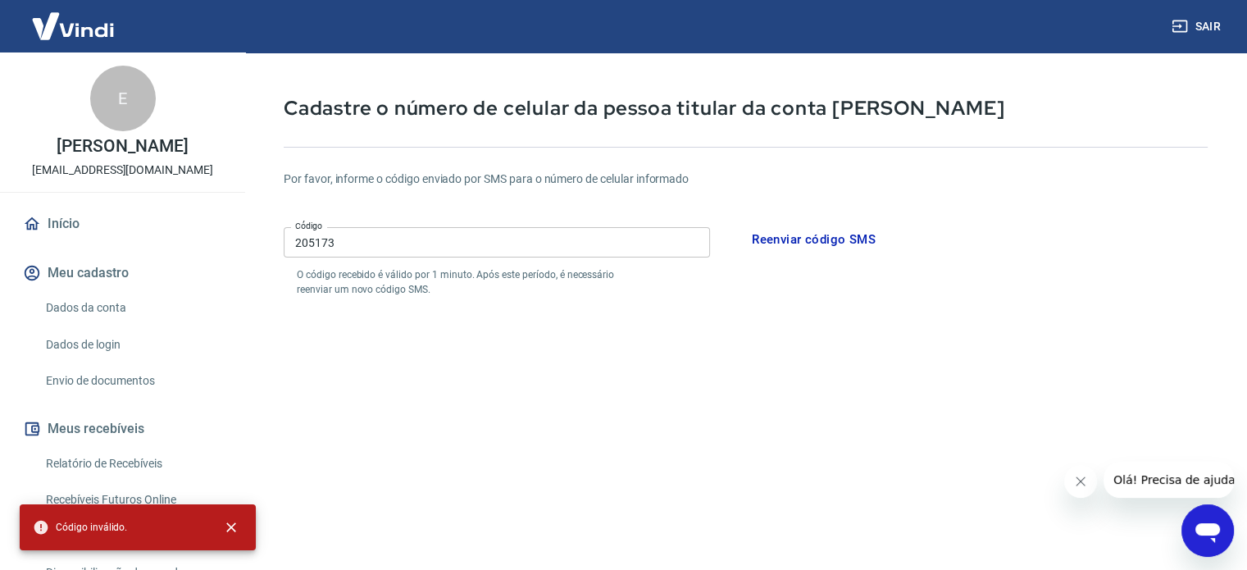
scroll to position [0, 0]
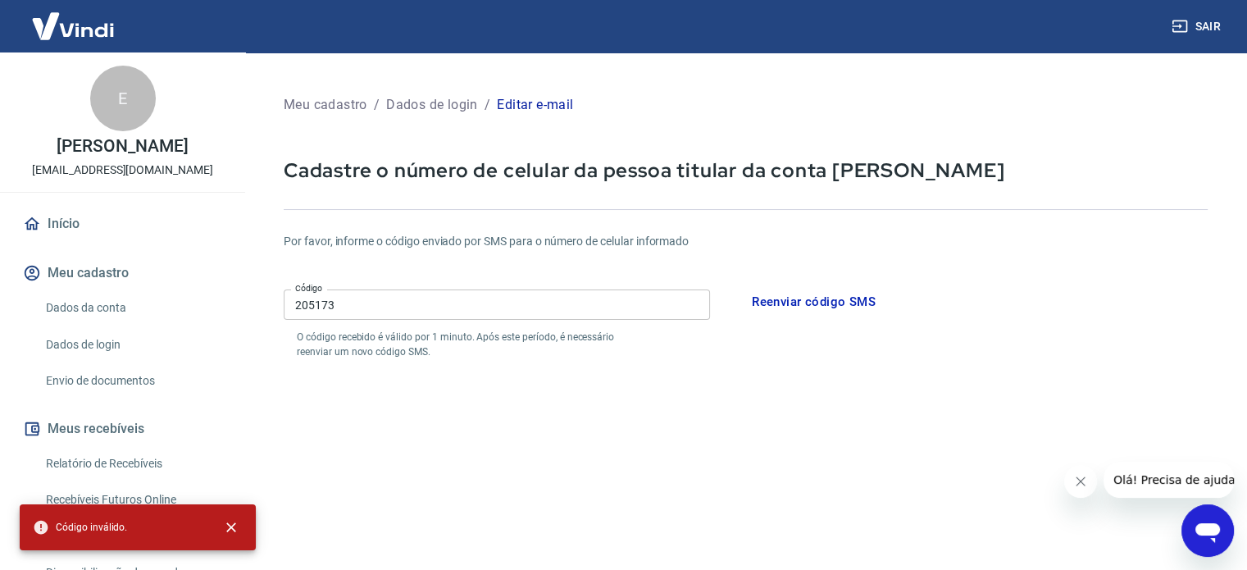
click at [422, 310] on input "205173" at bounding box center [497, 304] width 426 height 30
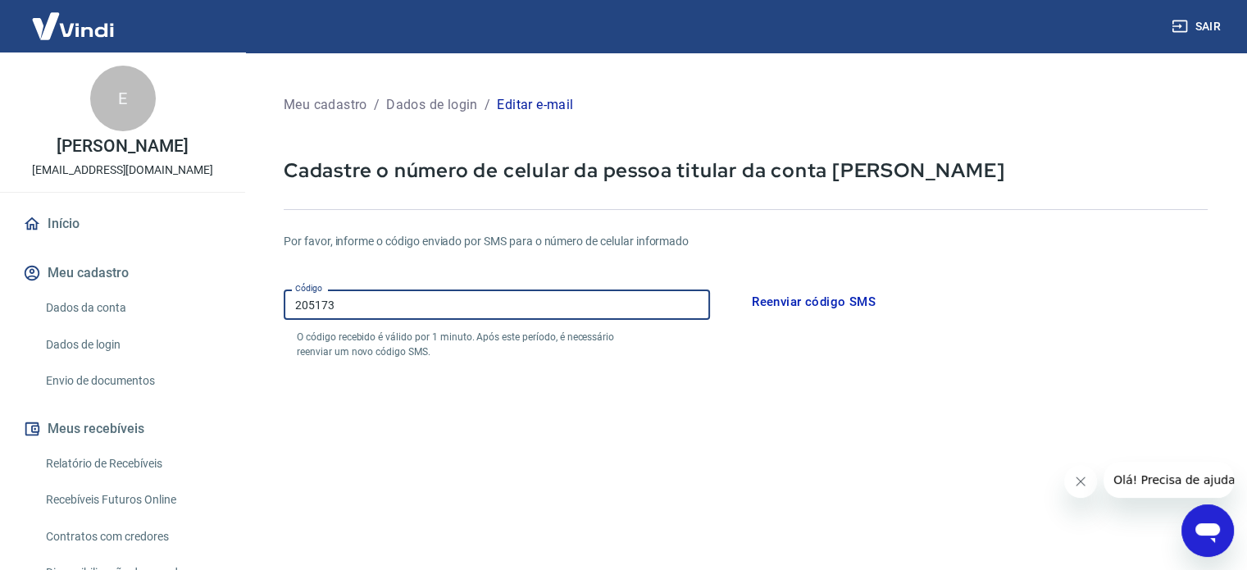
drag, startPoint x: 413, startPoint y: 309, endPoint x: 209, endPoint y: 311, distance: 204.2
click at [214, 311] on div "Sair E [PERSON_NAME] [EMAIL_ADDRESS][DOMAIN_NAME] Início Meu cadastro Dados da …" at bounding box center [623, 285] width 1247 height 570
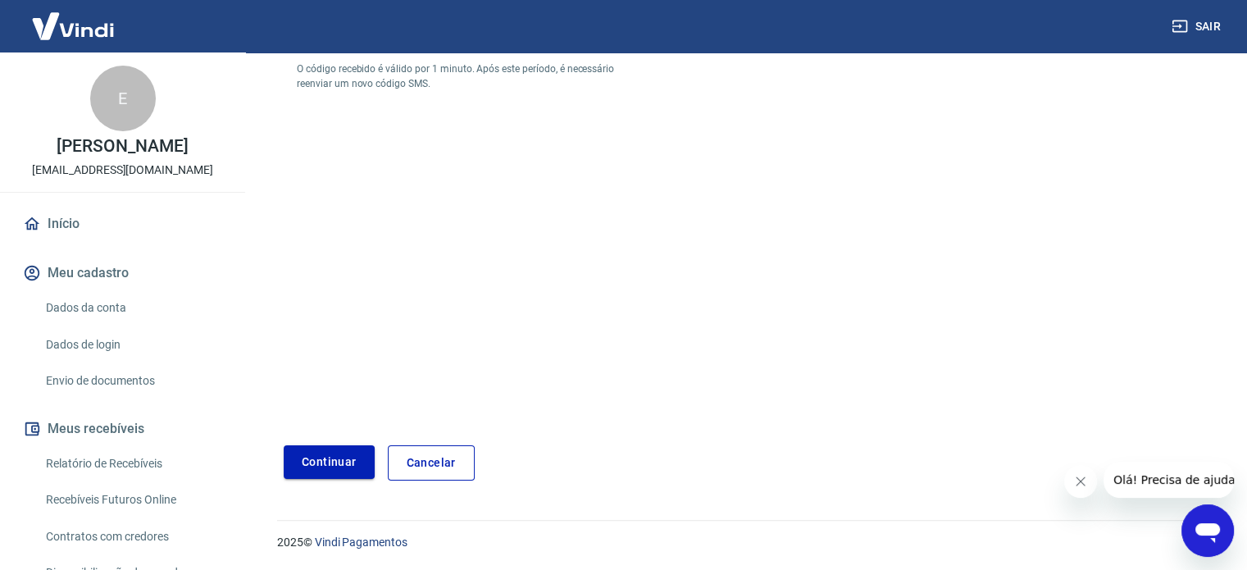
type input "684791"
click at [341, 462] on button "Continuar" at bounding box center [329, 462] width 91 height 34
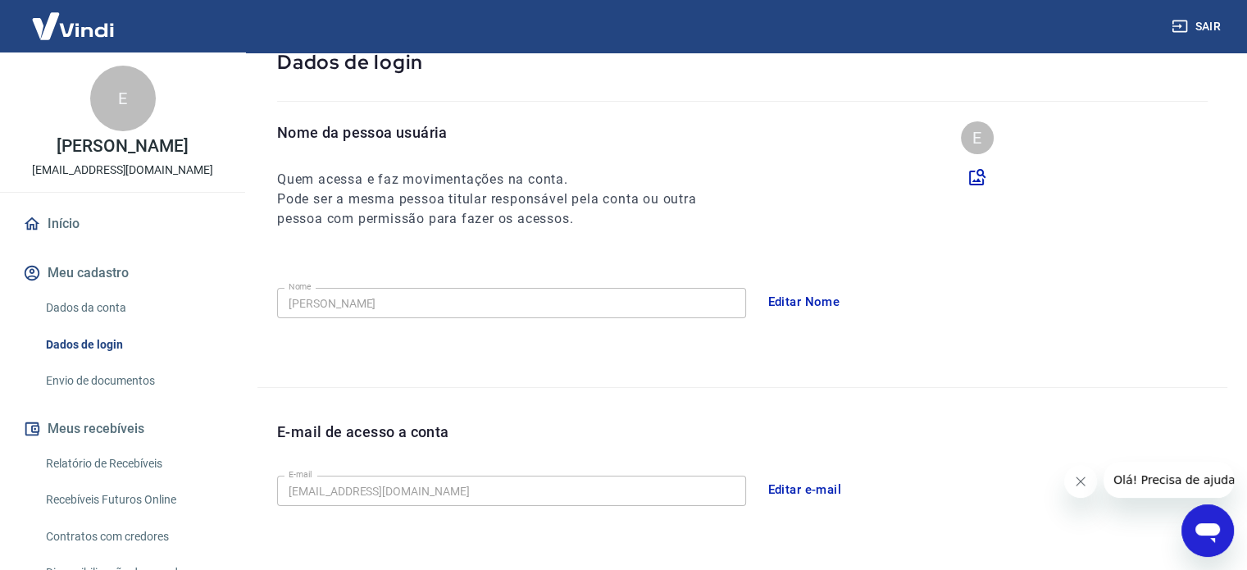
scroll to position [69, 0]
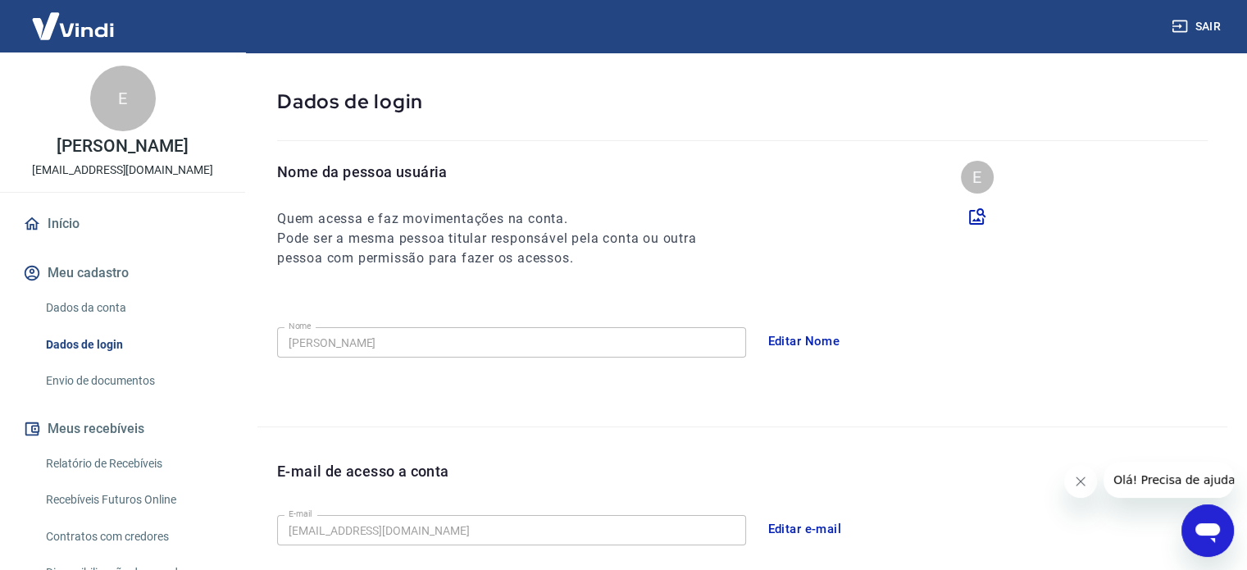
click at [61, 229] on link "Início" at bounding box center [123, 224] width 206 height 36
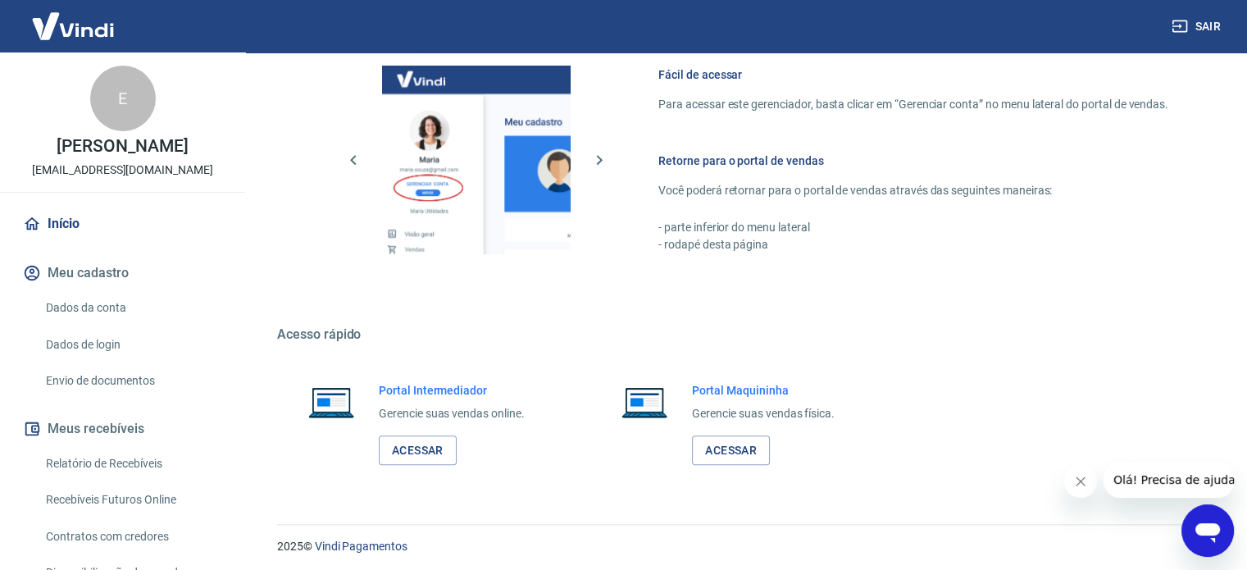
scroll to position [895, 0]
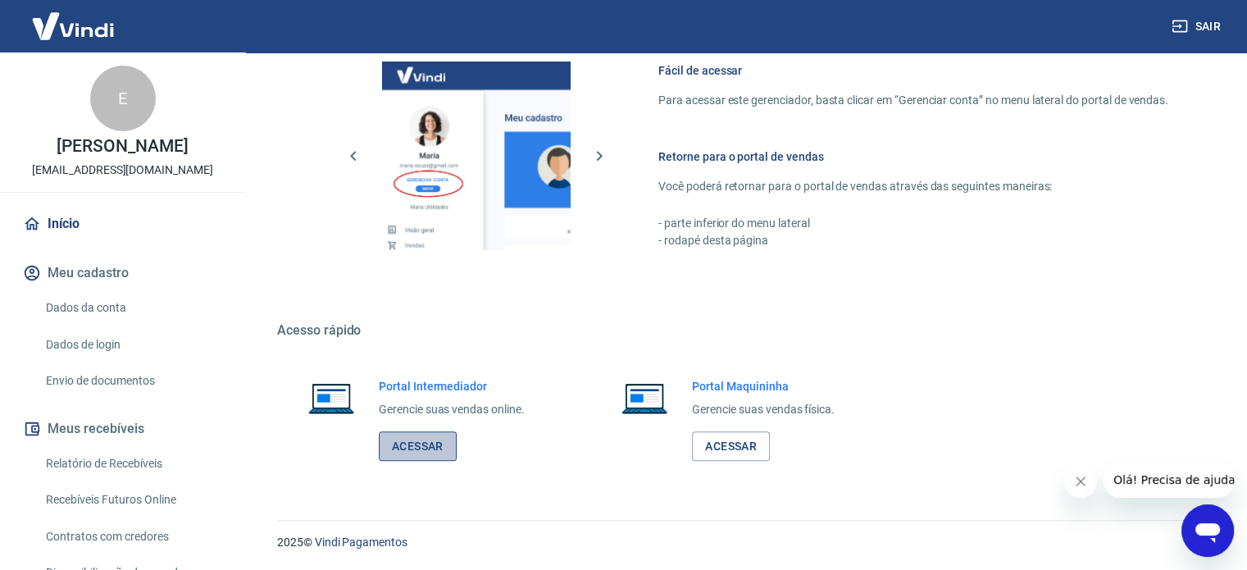
click at [438, 444] on link "Acessar" at bounding box center [418, 446] width 78 height 30
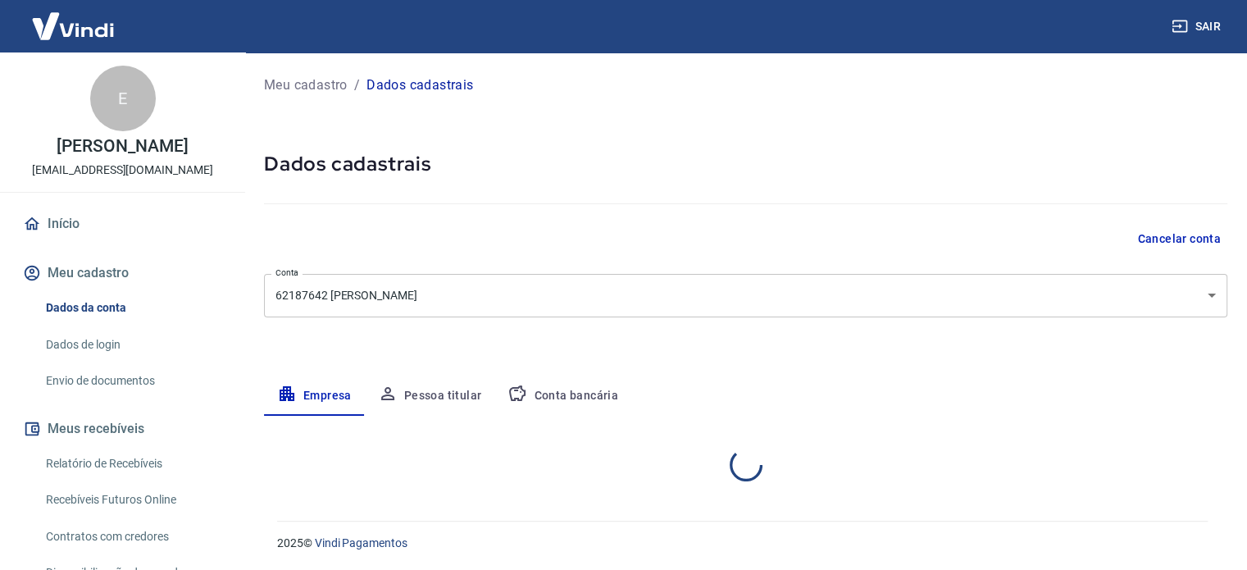
select select "CE"
select select "business"
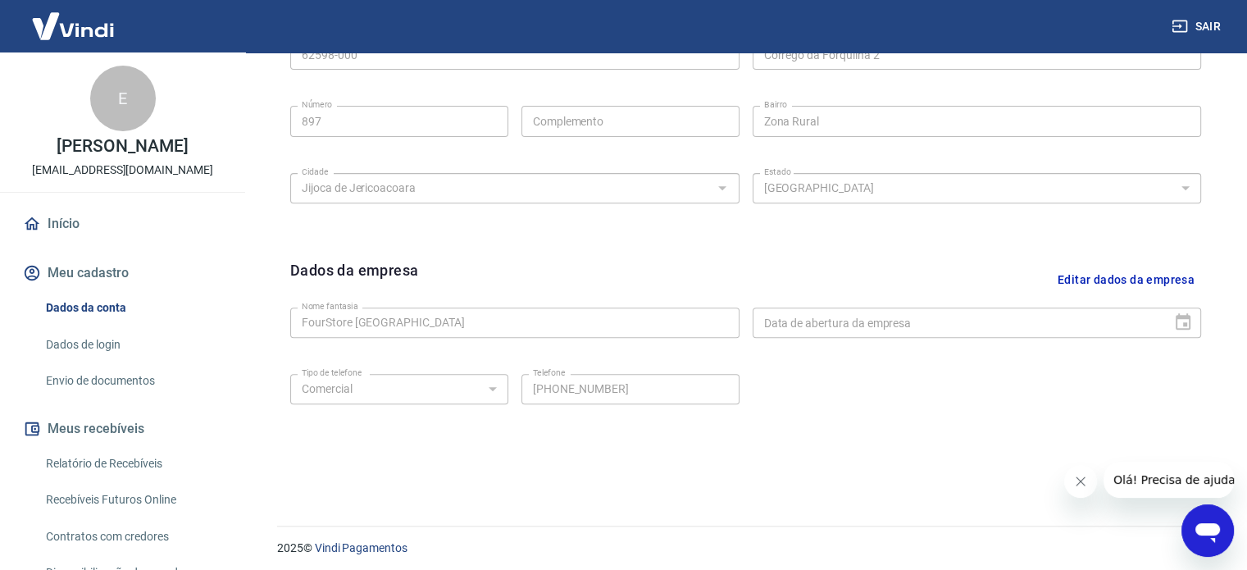
scroll to position [612, 0]
